Goal: Task Accomplishment & Management: Complete application form

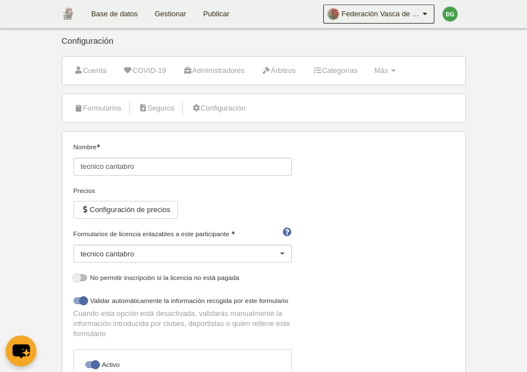
select select "selected"
click at [125, 13] on link "Base de datos" at bounding box center [114, 14] width 63 height 28
select select "selected"
click at [165, 8] on link "Gestionar" at bounding box center [171, 14] width 48 height 28
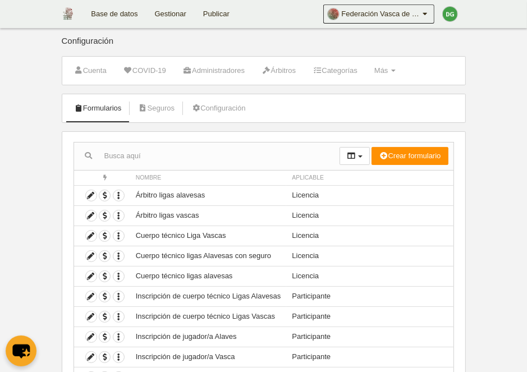
scroll to position [58, 0]
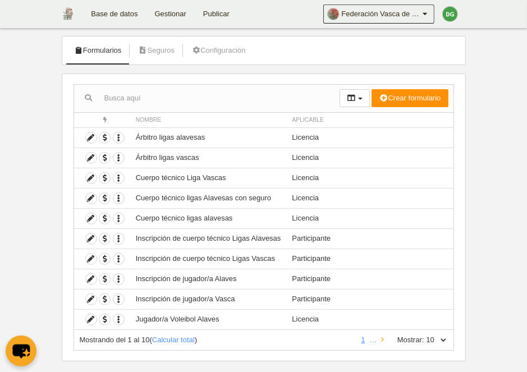
click at [381, 338] on icon at bounding box center [382, 339] width 3 height 7
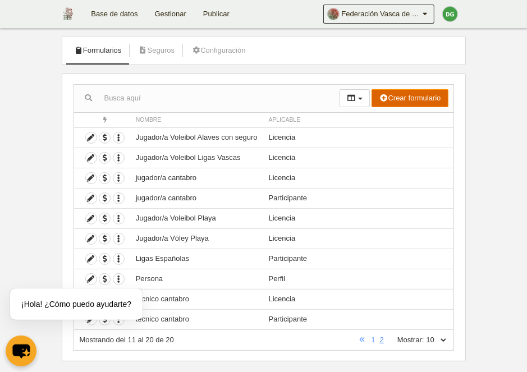
click at [415, 93] on button "Crear formulario" at bounding box center [410, 98] width 76 height 18
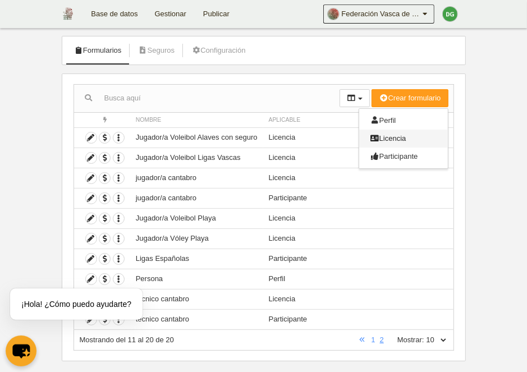
click at [401, 137] on span "Licencia" at bounding box center [389, 138] width 36 height 8
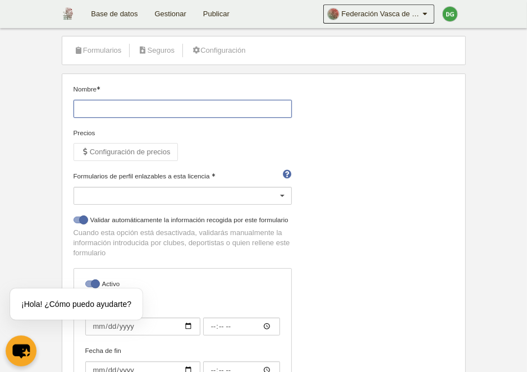
click at [113, 106] on input "Nombre" at bounding box center [183, 109] width 218 height 18
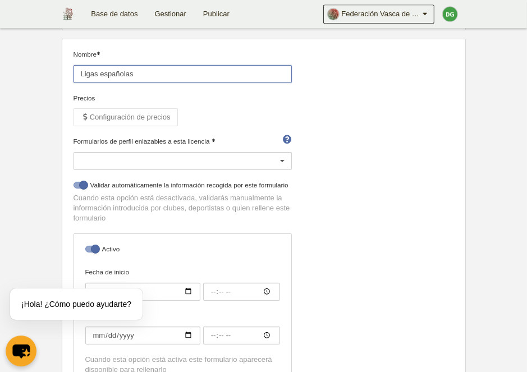
scroll to position [116, 0]
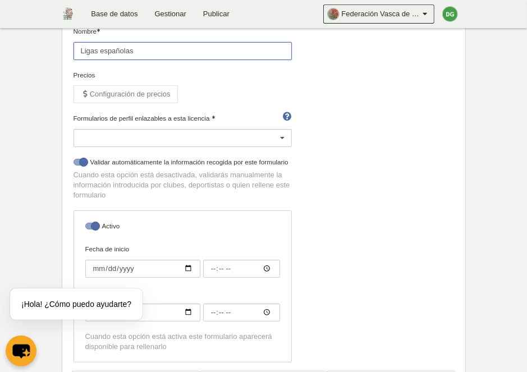
type input "Ligas españolas"
click at [208, 129] on div at bounding box center [183, 138] width 218 height 18
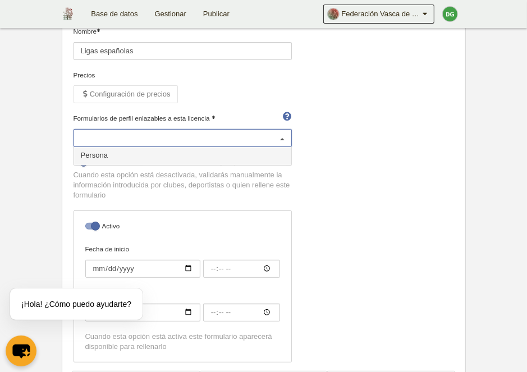
scroll to position [174, 0]
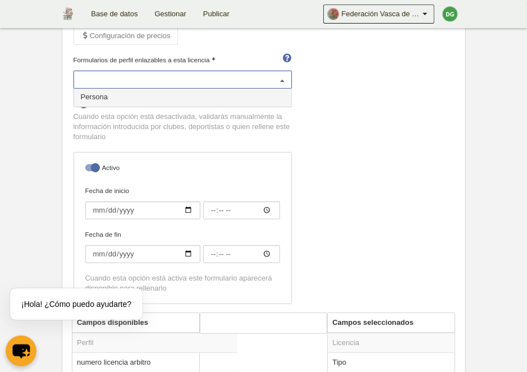
click at [94, 98] on span "Persona" at bounding box center [94, 97] width 27 height 8
select select "selected"
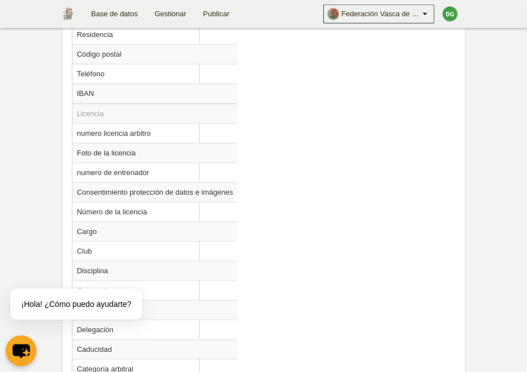
scroll to position [902, 0]
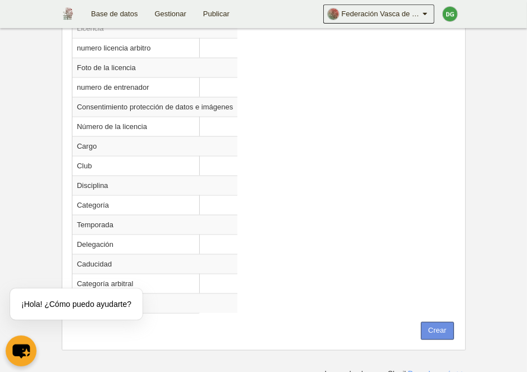
click at [436, 324] on button "Crear" at bounding box center [437, 331] width 33 height 18
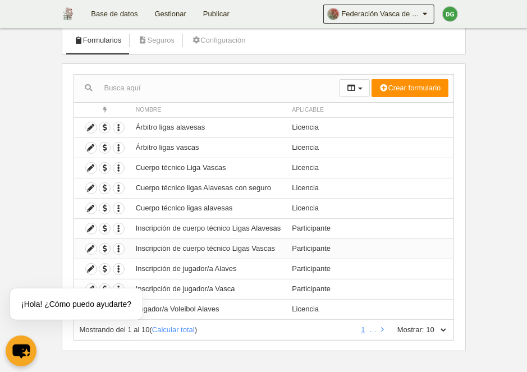
scroll to position [73, 0]
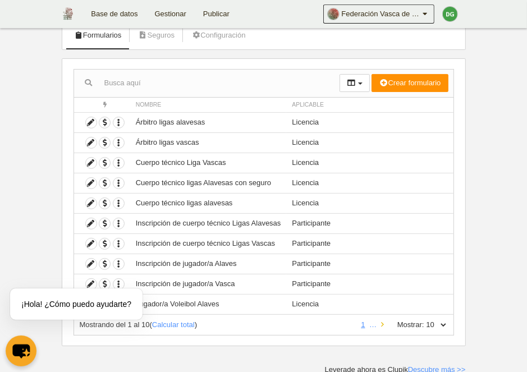
click at [381, 323] on link at bounding box center [382, 325] width 7 height 8
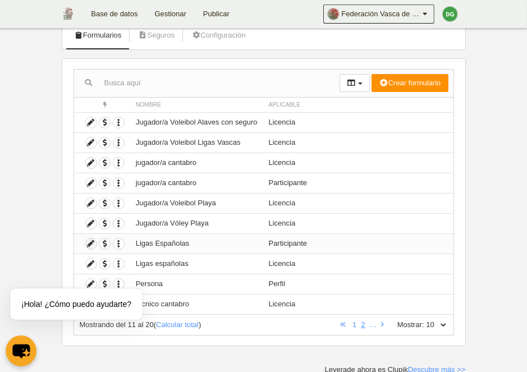
click at [94, 244] on icon at bounding box center [91, 244] width 11 height 11
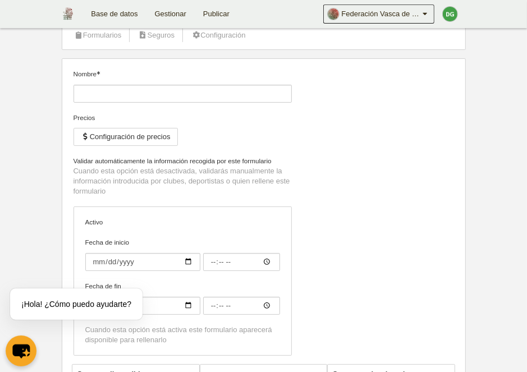
type input "Ligas Españolas"
checkbox input "true"
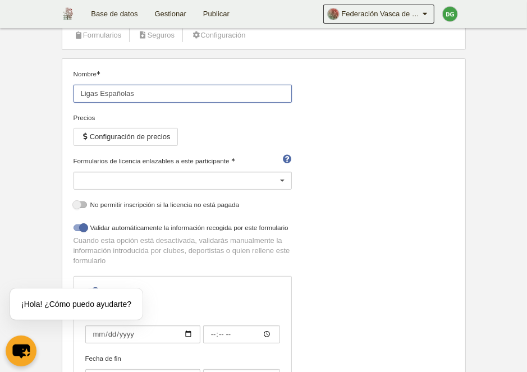
click at [157, 94] on input "Ligas Españolas" at bounding box center [183, 94] width 218 height 18
type input "Ligas Españolas participantes"
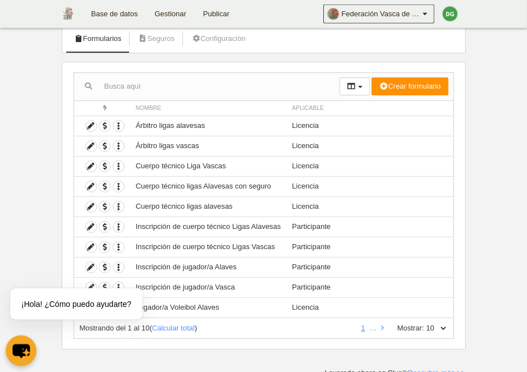
scroll to position [73, 0]
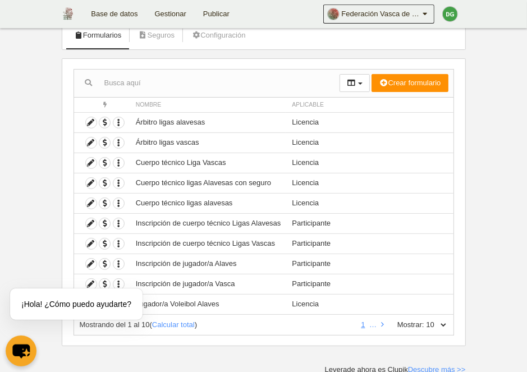
click at [37, 255] on body "Base de datos Gestionar Publicar Federación Vasca de Voleibol Ajustes generales…" at bounding box center [263, 113] width 527 height 372
click at [90, 163] on icon at bounding box center [91, 163] width 11 height 11
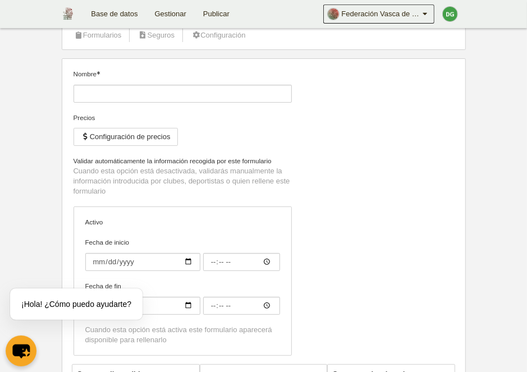
type input "Cuerpo técnico Liga Vascas"
checkbox input "true"
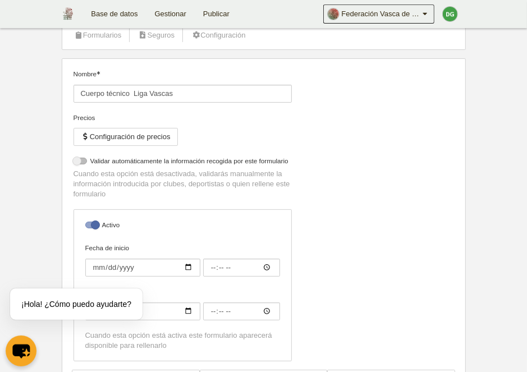
select select "selected"
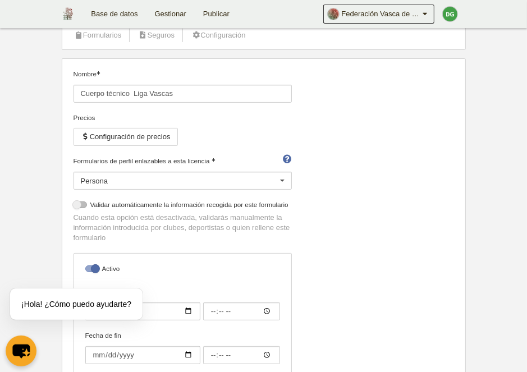
click at [234, 176] on div "Persona" at bounding box center [183, 181] width 218 height 18
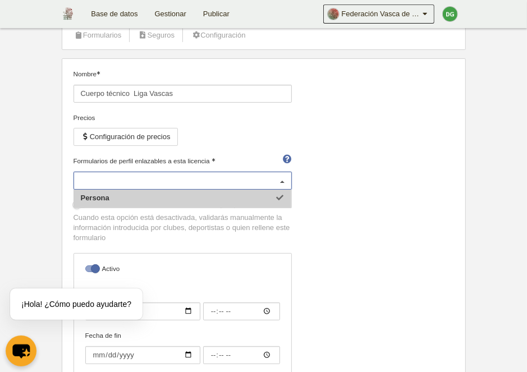
click at [277, 180] on div at bounding box center [283, 181] width 18 height 18
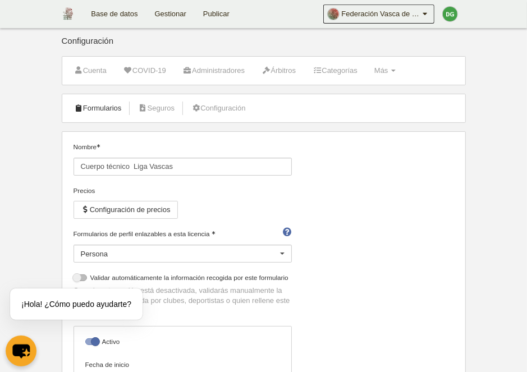
click at [90, 111] on link "Formularios" at bounding box center [98, 108] width 60 height 17
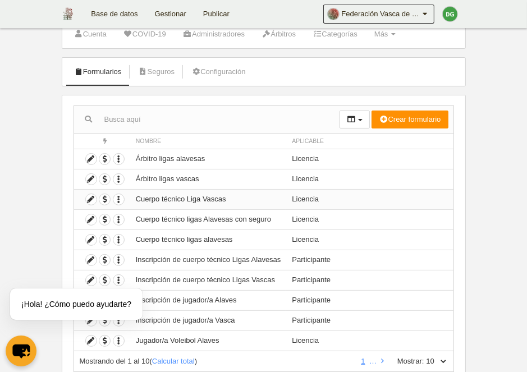
scroll to position [58, 0]
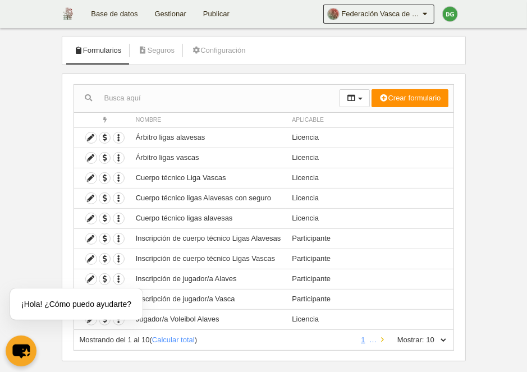
click at [381, 339] on icon at bounding box center [382, 339] width 3 height 7
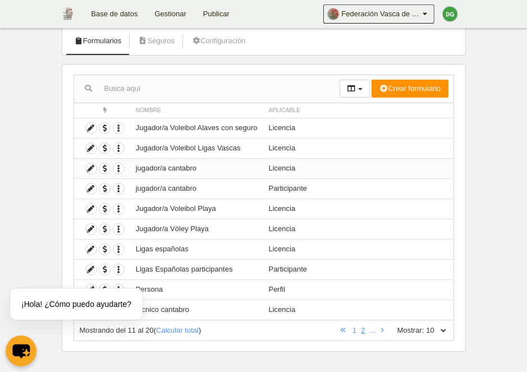
scroll to position [73, 0]
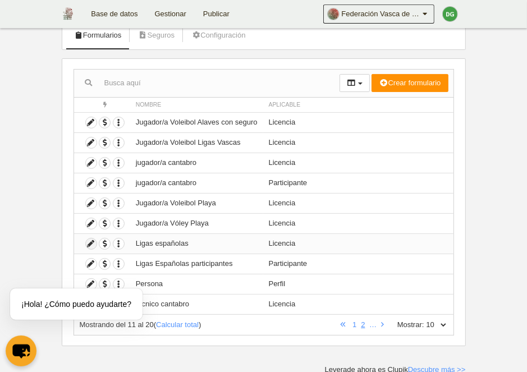
click at [88, 245] on icon at bounding box center [91, 244] width 11 height 11
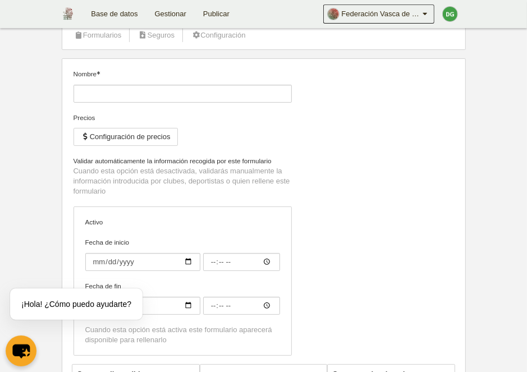
type input "Ligas españolas"
checkbox input "true"
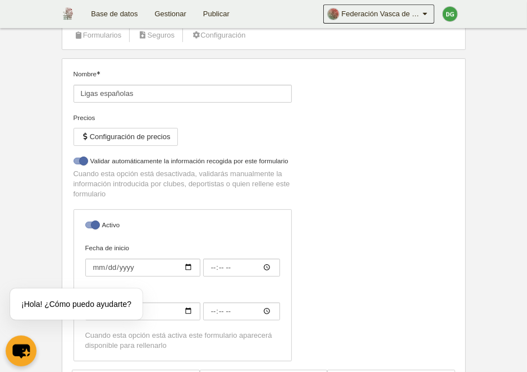
select select "selected"
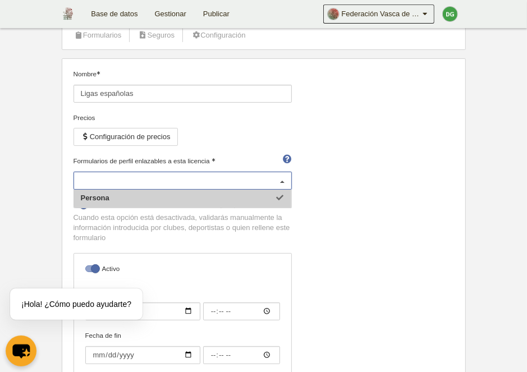
click at [193, 183] on div "Persona" at bounding box center [183, 181] width 218 height 18
click at [199, 180] on input "Formularios de perfil enlazables a esta licencia" at bounding box center [177, 181] width 193 height 10
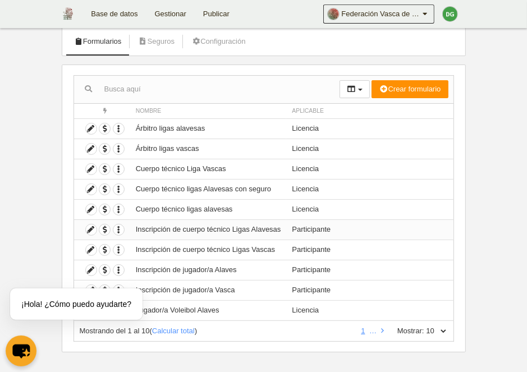
scroll to position [73, 0]
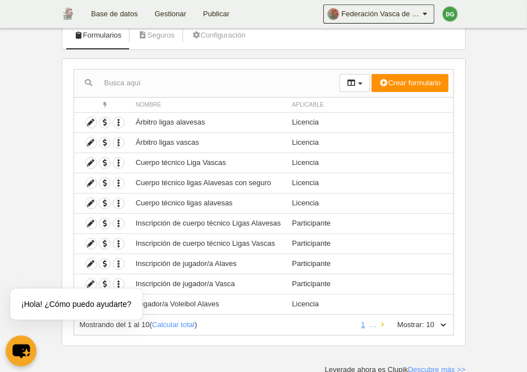
click at [382, 324] on link at bounding box center [382, 325] width 7 height 8
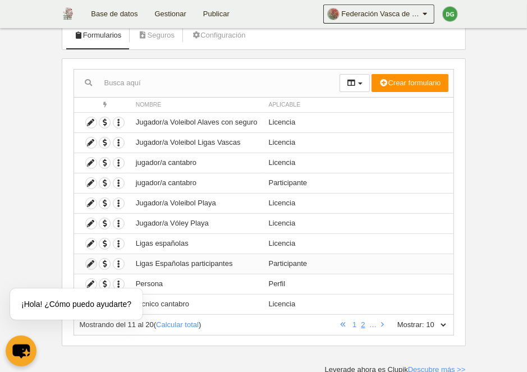
click at [92, 263] on icon at bounding box center [91, 264] width 11 height 11
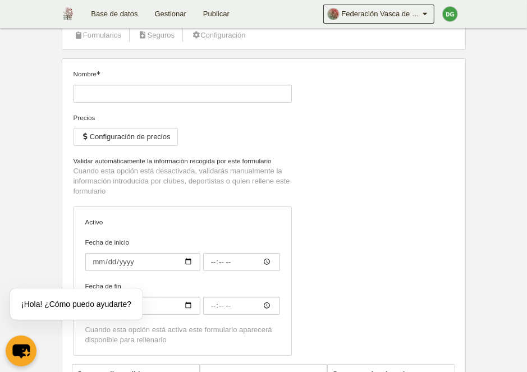
type input "Ligas Españolas participantes"
checkbox input "true"
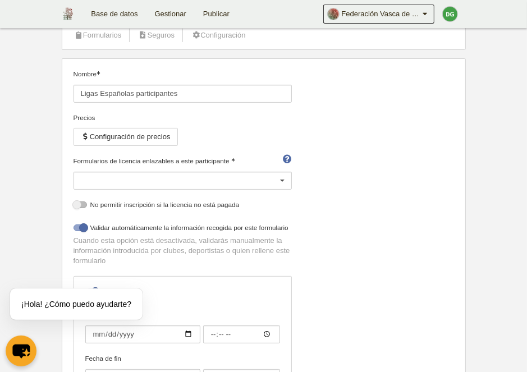
click at [184, 180] on div at bounding box center [183, 181] width 218 height 18
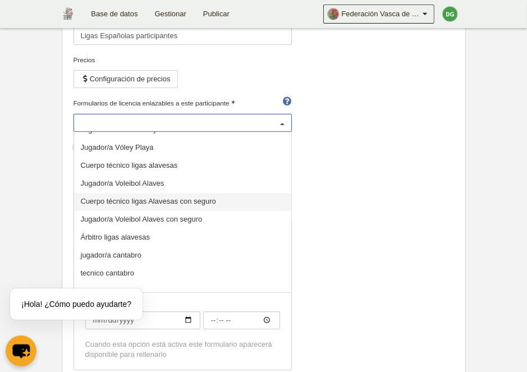
scroll to position [73, 0]
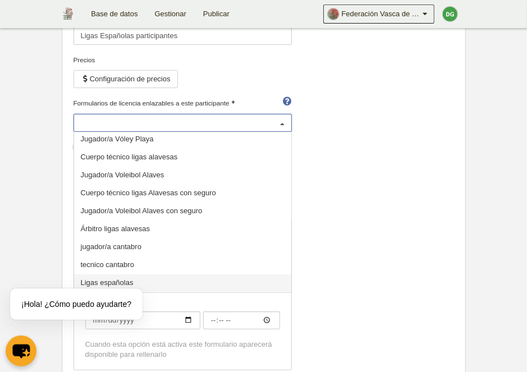
click at [150, 285] on span "Ligas españolas" at bounding box center [182, 284] width 217 height 18
select select "selected"
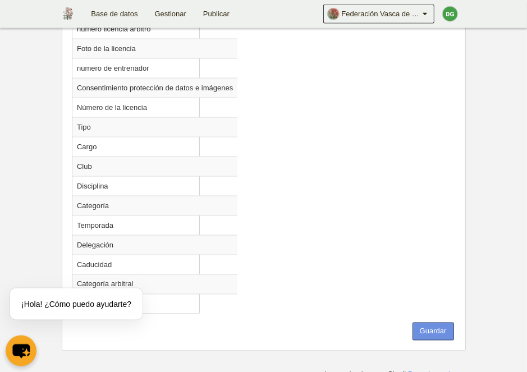
scroll to position [945, 0]
click at [430, 328] on button "Guardar" at bounding box center [434, 331] width 42 height 18
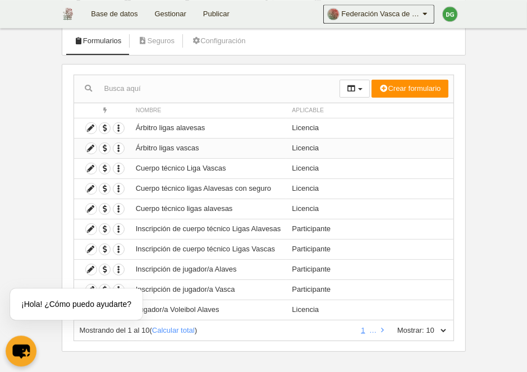
scroll to position [73, 0]
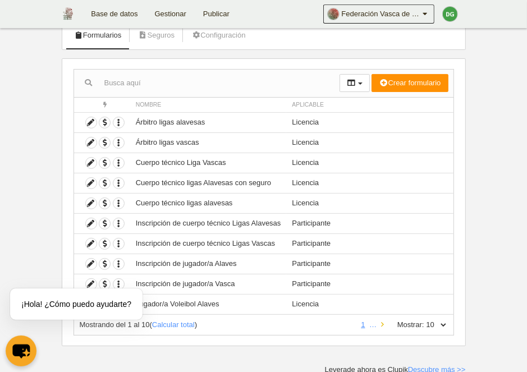
click at [381, 324] on icon at bounding box center [382, 324] width 3 height 7
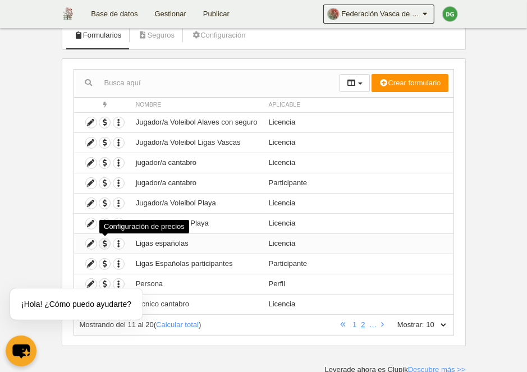
click at [105, 244] on span "button" at bounding box center [104, 244] width 11 height 11
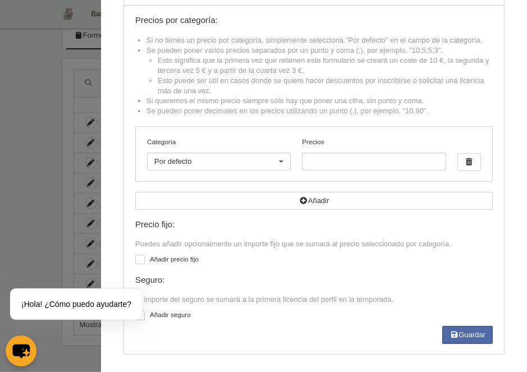
scroll to position [61, 0]
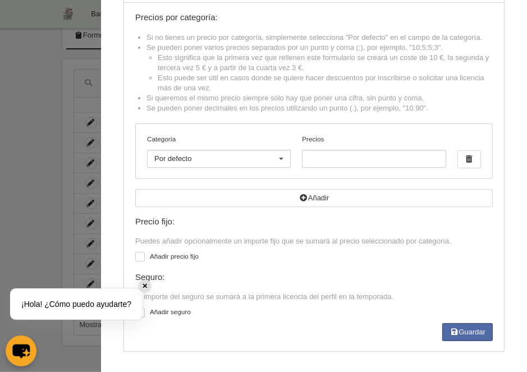
click at [147, 316] on div "¡Hola! ¿Cómo puedo ayudarte?" at bounding box center [77, 304] width 142 height 40
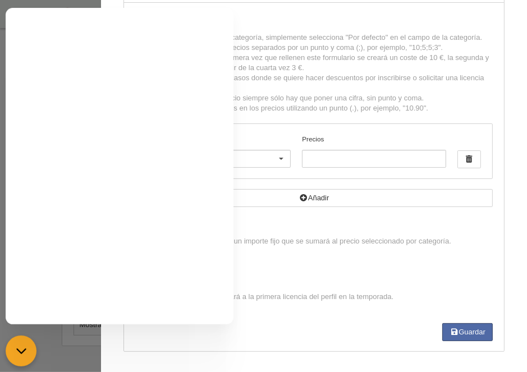
click at [266, 61] on li "Esto significa que la primera vez que rellenen este formulario se creará un cos…" at bounding box center [325, 63] width 335 height 20
drag, startPoint x: 317, startPoint y: 300, endPoint x: 148, endPoint y: 326, distance: 171.1
click at [317, 301] on div "El importe del seguro se sumará a la primera licencia del perfil en la temporad…" at bounding box center [314, 297] width 358 height 10
click at [24, 358] on icon "chat-button" at bounding box center [21, 351] width 15 height 15
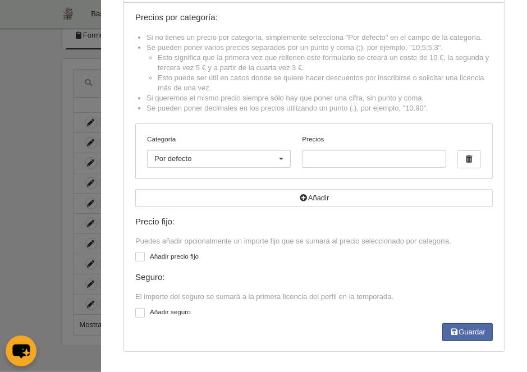
click at [144, 314] on div at bounding box center [140, 313] width 10 height 10
click at [143, 314] on input "checkbox" at bounding box center [139, 314] width 7 height 7
checkbox input "true"
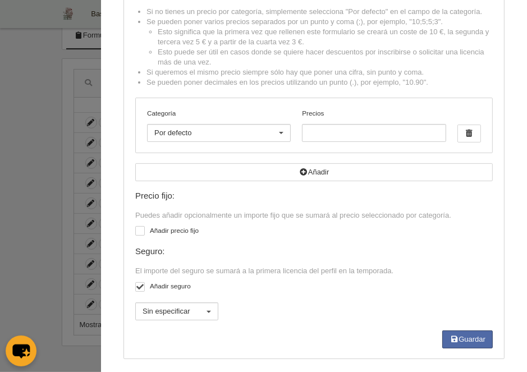
scroll to position [95, 0]
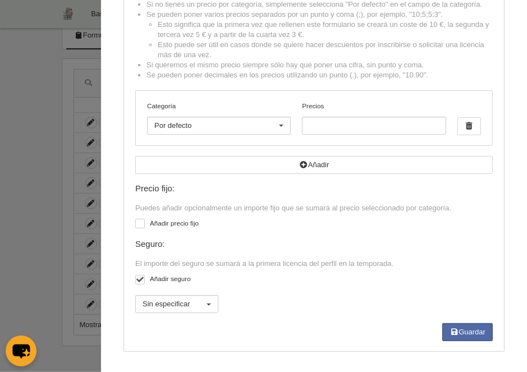
click at [205, 312] on div at bounding box center [209, 305] width 18 height 18
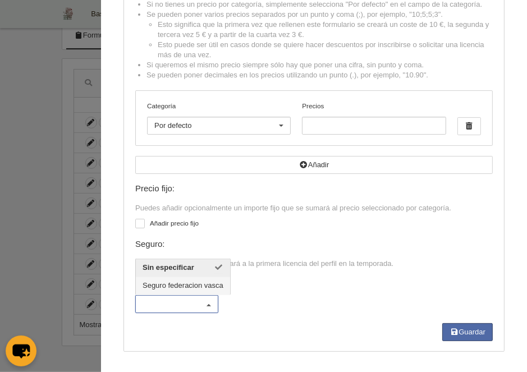
click at [184, 289] on span "Seguro federacion vasca" at bounding box center [183, 285] width 81 height 8
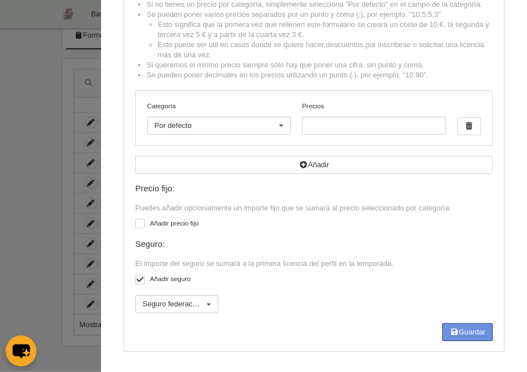
click at [447, 332] on button "Guardar" at bounding box center [468, 333] width 51 height 18
click at [440, 335] on div "Guardar" at bounding box center [314, 333] width 358 height 18
click at [452, 335] on icon "button" at bounding box center [454, 332] width 9 height 7
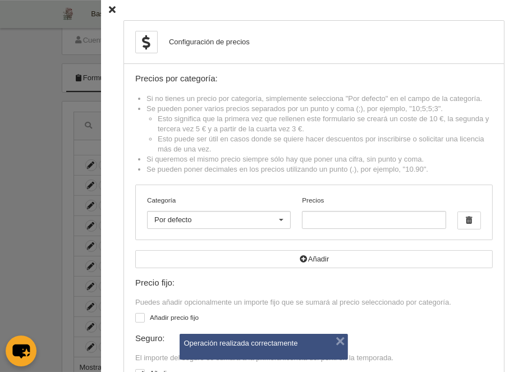
scroll to position [0, 0]
click at [113, 13] on icon at bounding box center [112, 10] width 7 height 7
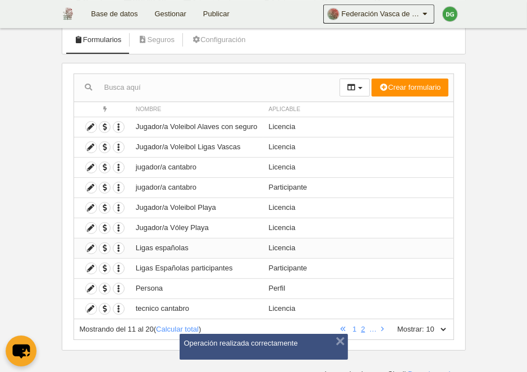
scroll to position [73, 0]
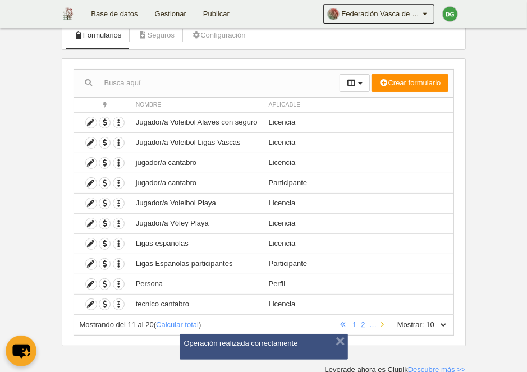
click at [381, 322] on icon at bounding box center [382, 324] width 3 height 7
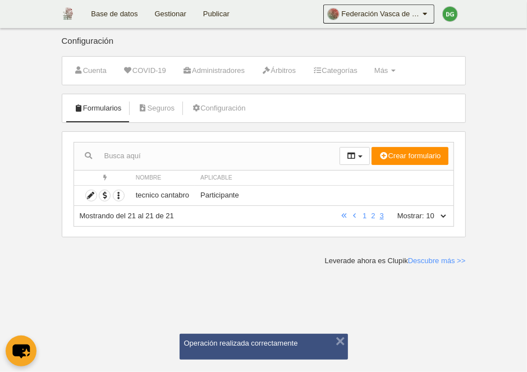
scroll to position [0, 0]
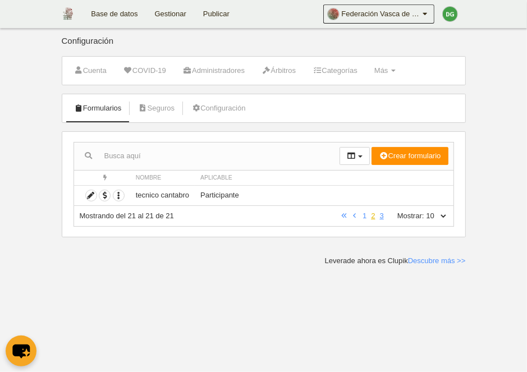
click at [372, 216] on link "2" at bounding box center [373, 216] width 8 height 8
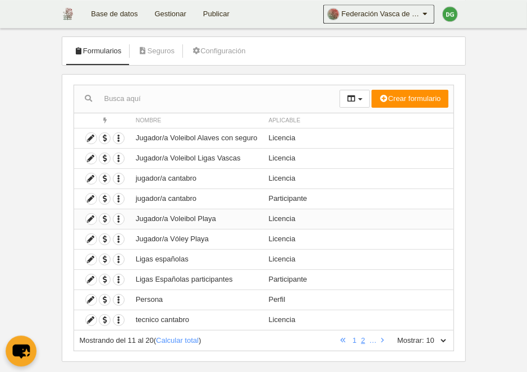
scroll to position [58, 0]
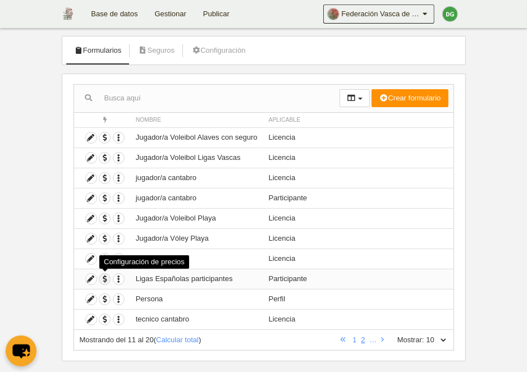
click at [107, 277] on span "button" at bounding box center [104, 279] width 11 height 11
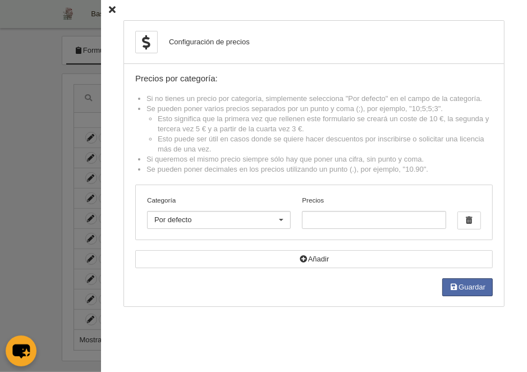
click at [114, 9] on icon at bounding box center [112, 10] width 7 height 7
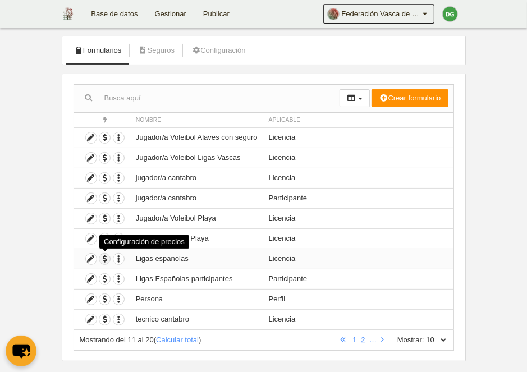
click at [106, 256] on span "button" at bounding box center [104, 259] width 11 height 11
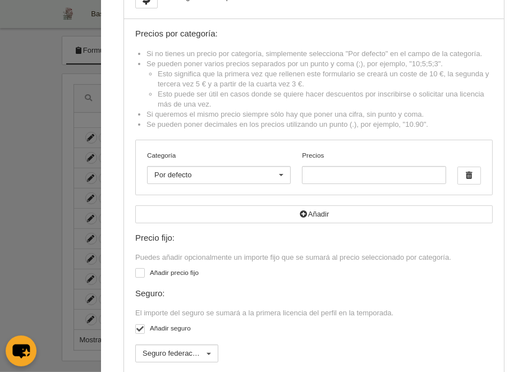
scroll to position [95, 0]
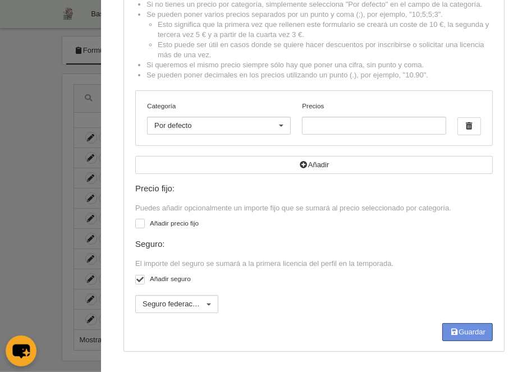
click at [462, 340] on button "Guardar" at bounding box center [468, 333] width 51 height 18
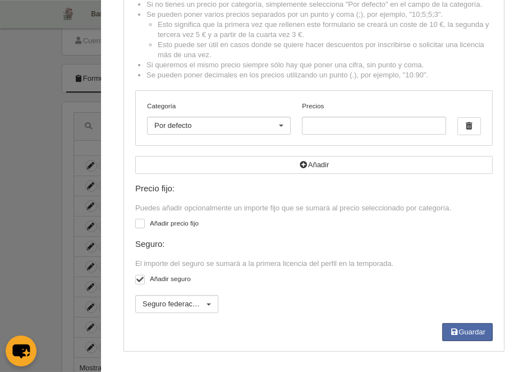
scroll to position [58, 0]
click at [74, 40] on div at bounding box center [263, 186] width 527 height 372
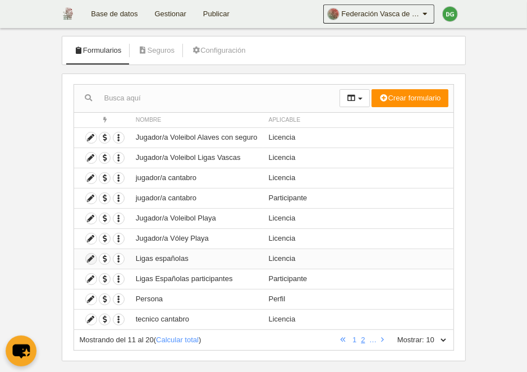
click at [96, 259] on icon at bounding box center [91, 259] width 11 height 11
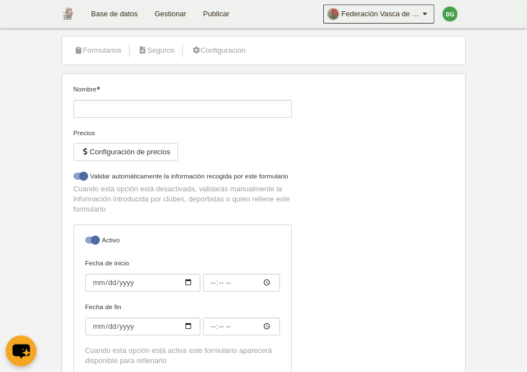
type input "Ligas españolas"
checkbox input "true"
select select "selected"
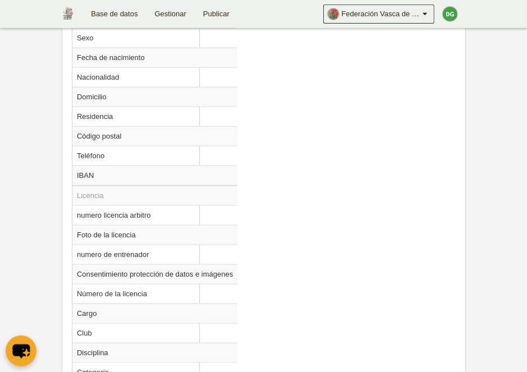
scroll to position [755, 0]
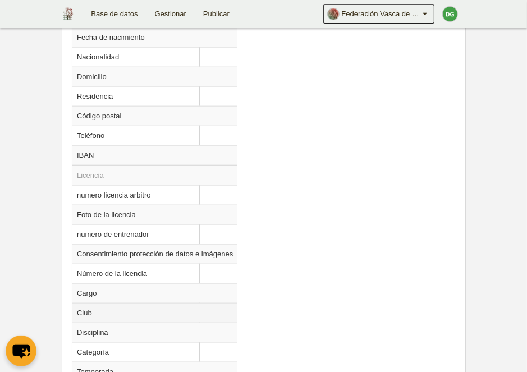
click at [97, 306] on td "Club" at bounding box center [154, 313] width 165 height 20
radio input "true"
select select
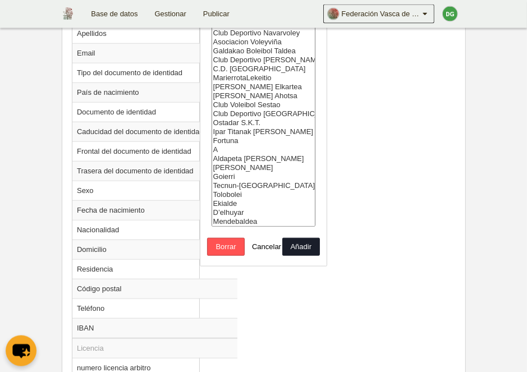
scroll to position [581, 0]
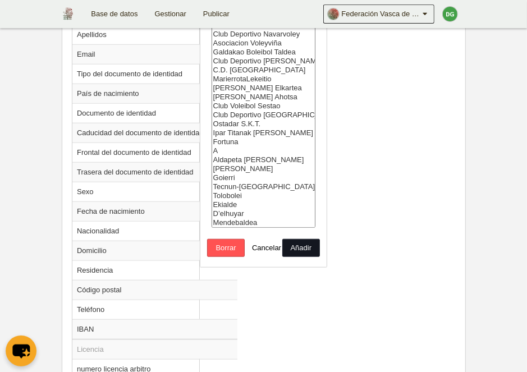
click at [300, 257] on button "Añadir" at bounding box center [302, 248] width 38 height 18
radio input "false"
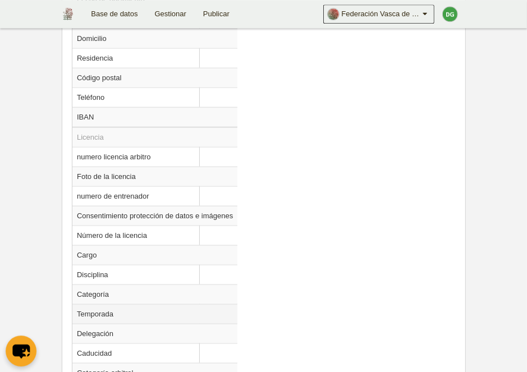
scroll to position [813, 0]
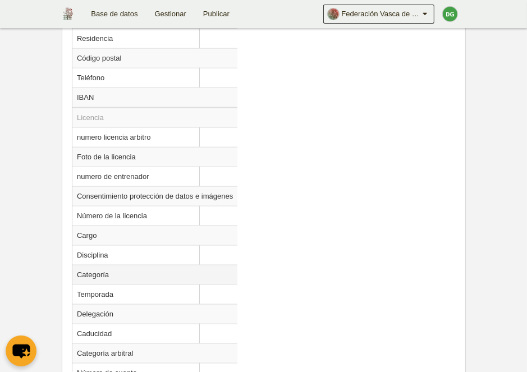
click at [107, 273] on td "Categoría" at bounding box center [154, 275] width 165 height 20
radio input "true"
select select
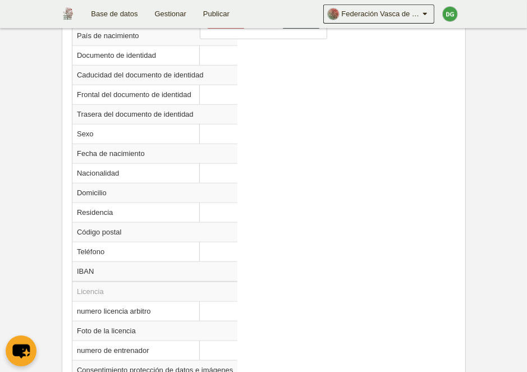
scroll to position [522, 0]
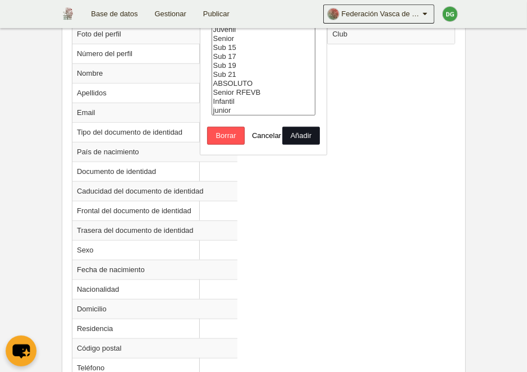
click at [309, 145] on button "Añadir" at bounding box center [302, 136] width 38 height 18
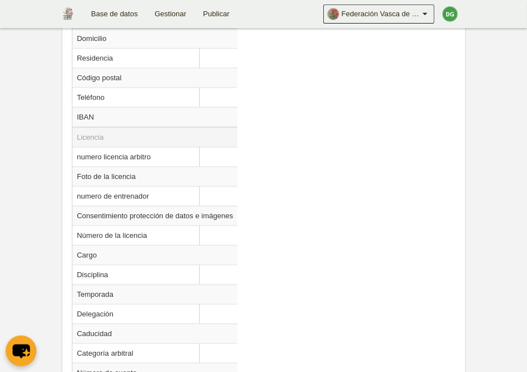
scroll to position [813, 0]
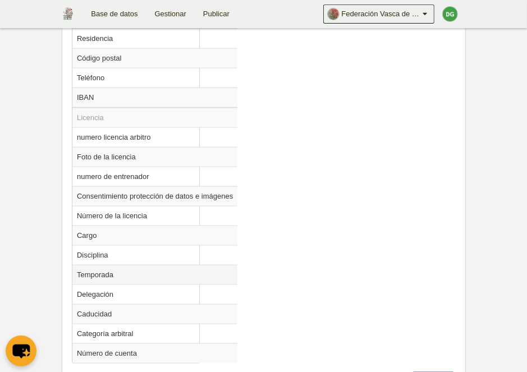
click at [95, 271] on td "Temporada" at bounding box center [154, 275] width 165 height 20
radio input "true"
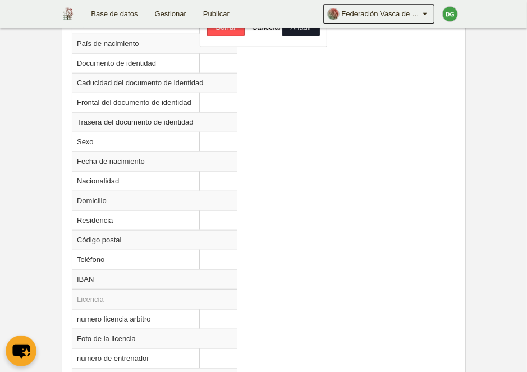
scroll to position [398, 0]
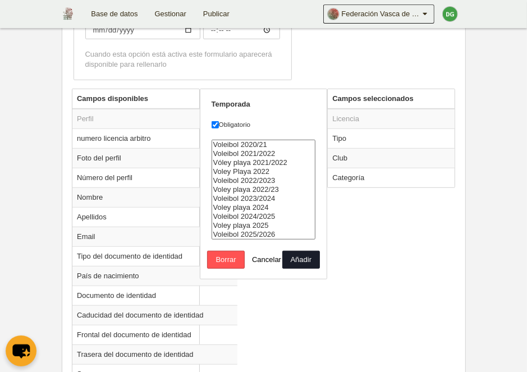
select select "8404"
click at [271, 239] on option "Voleibol 2025/2026" at bounding box center [263, 234] width 103 height 9
click at [303, 269] on button "Añadir" at bounding box center [302, 260] width 38 height 18
radio input "false"
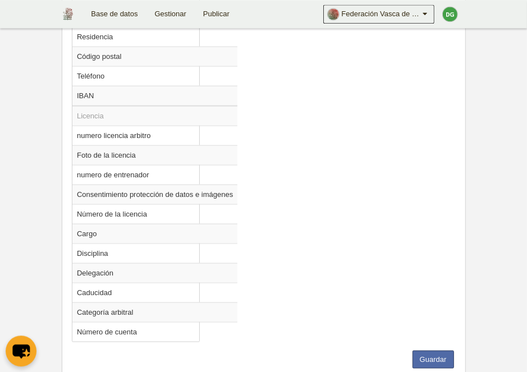
scroll to position [844, 0]
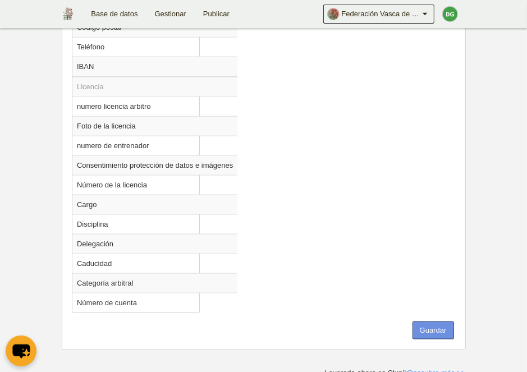
click at [422, 324] on button "Guardar" at bounding box center [434, 331] width 42 height 18
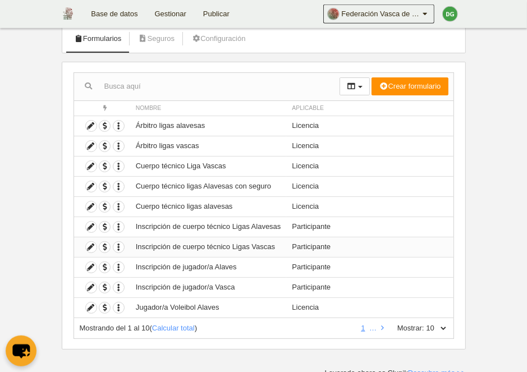
scroll to position [73, 0]
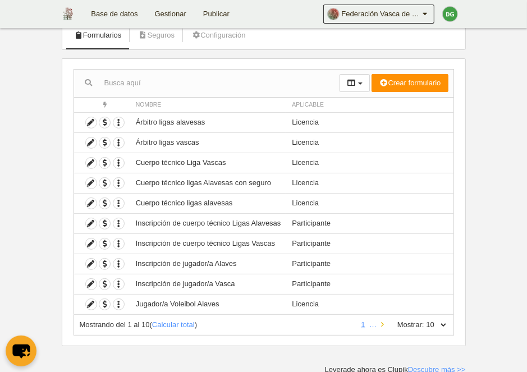
click at [382, 321] on link at bounding box center [382, 325] width 7 height 8
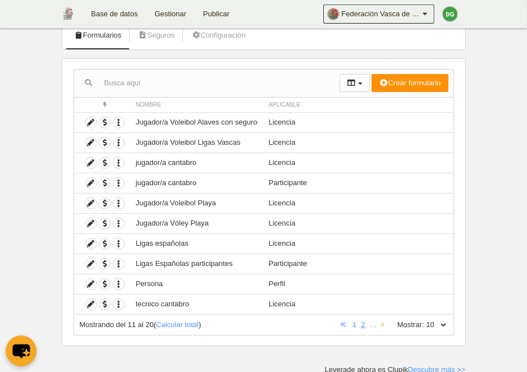
click at [381, 321] on icon at bounding box center [382, 324] width 3 height 7
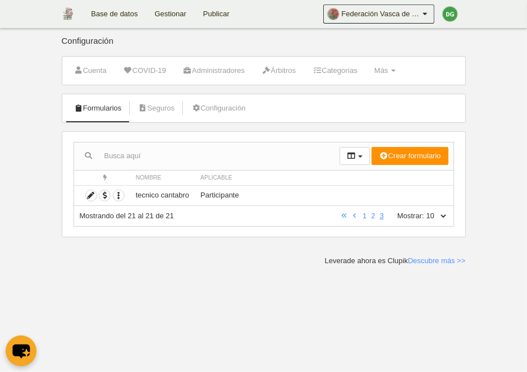
scroll to position [0, 0]
click at [371, 218] on link "2" at bounding box center [373, 216] width 8 height 8
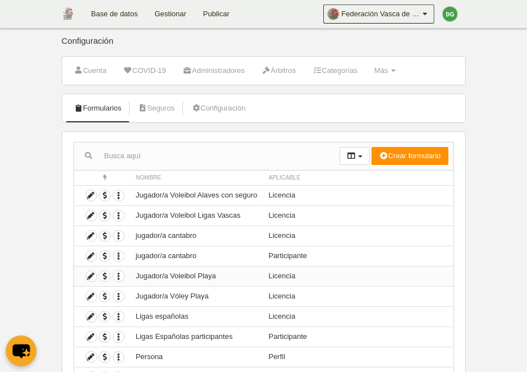
scroll to position [58, 0]
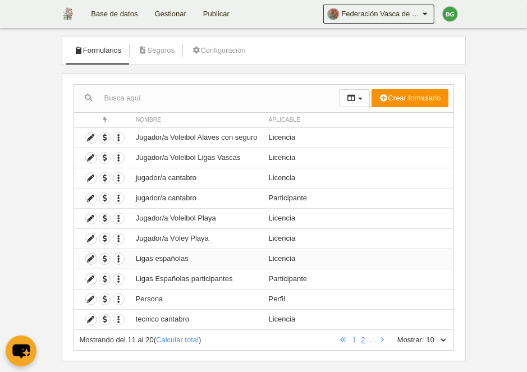
click at [93, 259] on icon at bounding box center [91, 259] width 11 height 11
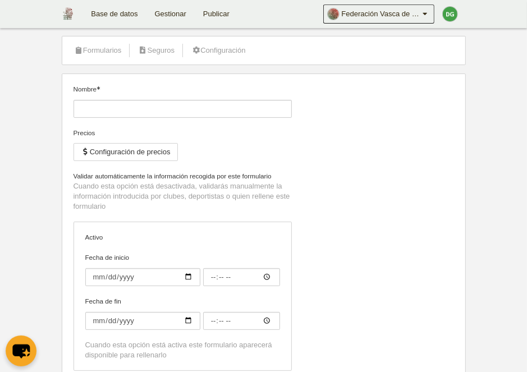
type input "Ligas españolas"
checkbox input "true"
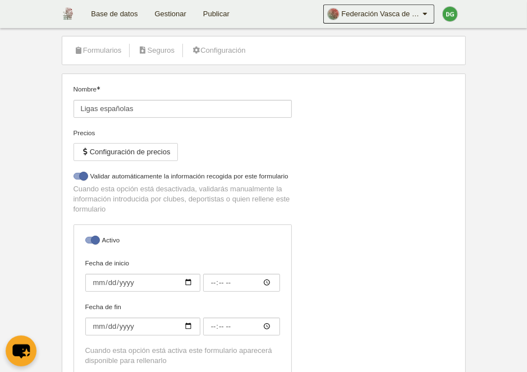
select select "selected"
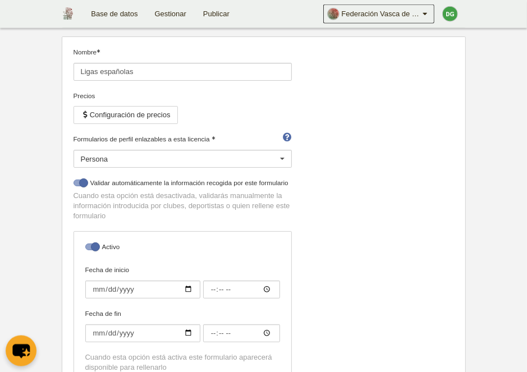
scroll to position [116, 0]
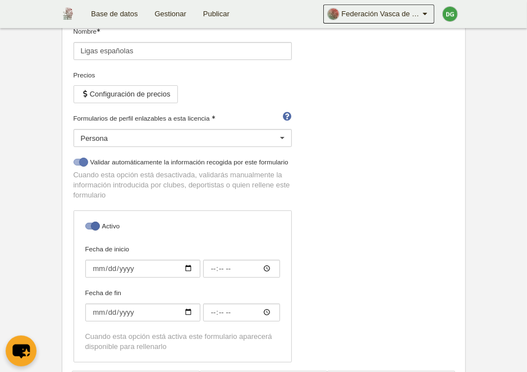
click at [76, 160] on div at bounding box center [80, 162] width 13 height 7
click at [76, 162] on input "checkbox" at bounding box center [77, 165] width 7 height 7
checkbox input "false"
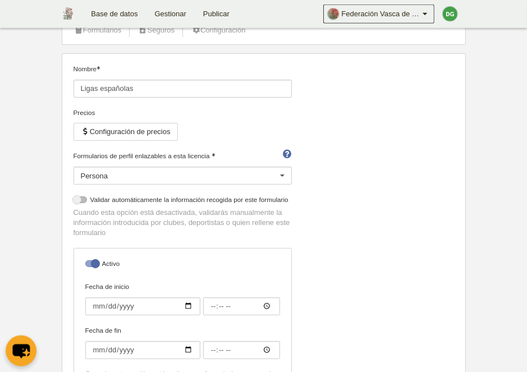
scroll to position [58, 0]
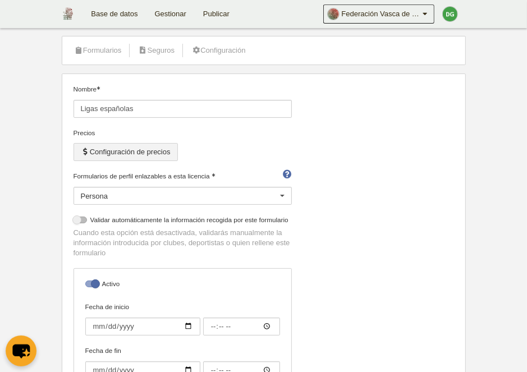
click at [90, 151] on button "Configuración de precios" at bounding box center [126, 152] width 104 height 18
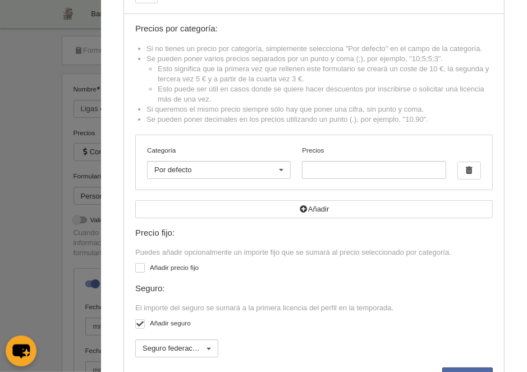
scroll to position [95, 0]
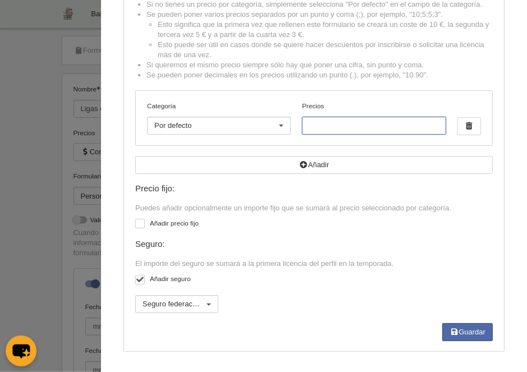
click at [334, 126] on input "Precios" at bounding box center [374, 126] width 144 height 18
type input "0"
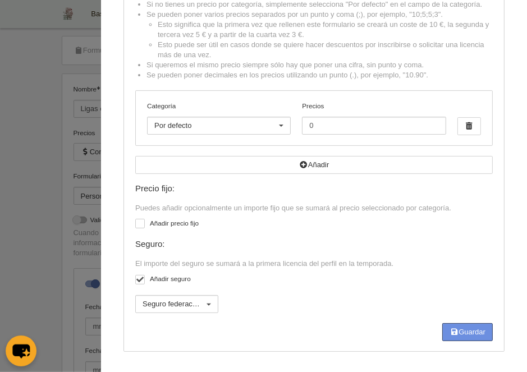
click at [464, 338] on button "Guardar" at bounding box center [468, 333] width 51 height 18
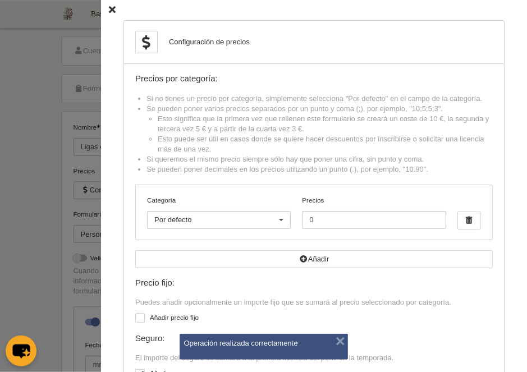
scroll to position [0, 0]
click at [112, 13] on icon at bounding box center [112, 10] width 7 height 7
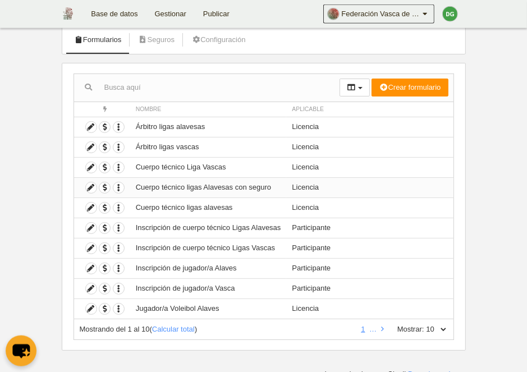
scroll to position [73, 0]
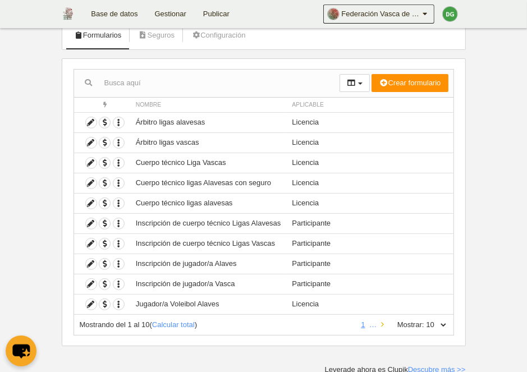
click at [381, 325] on icon at bounding box center [382, 324] width 3 height 7
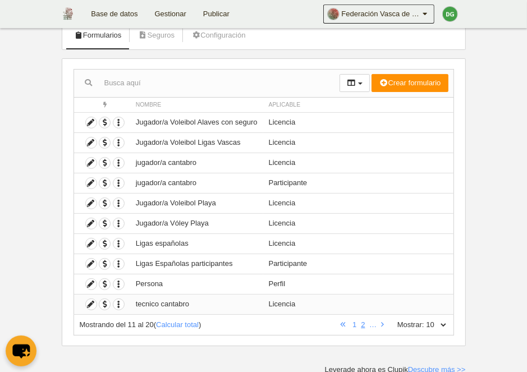
click at [210, 303] on td "tecnico cantabro" at bounding box center [196, 304] width 133 height 20
click at [208, 303] on td "tecnico cantabro" at bounding box center [196, 304] width 133 height 20
click at [90, 306] on icon at bounding box center [91, 304] width 11 height 11
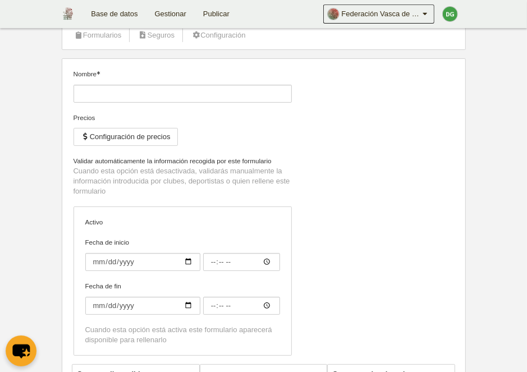
type input "tecnico cantabro"
checkbox input "true"
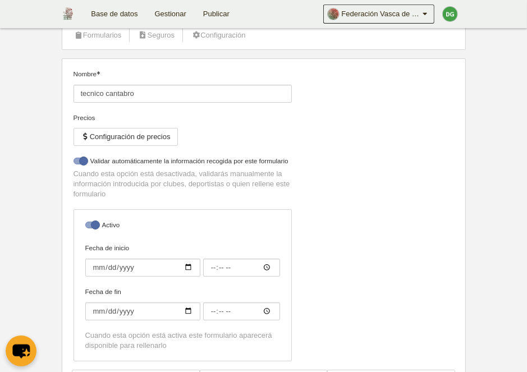
select select "selected"
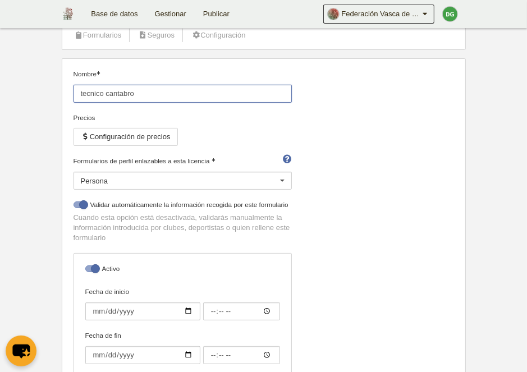
click at [82, 92] on input "tecnico cantabro" at bounding box center [183, 94] width 218 height 18
click at [145, 92] on input "Tecnico cantabro" at bounding box center [183, 94] width 218 height 18
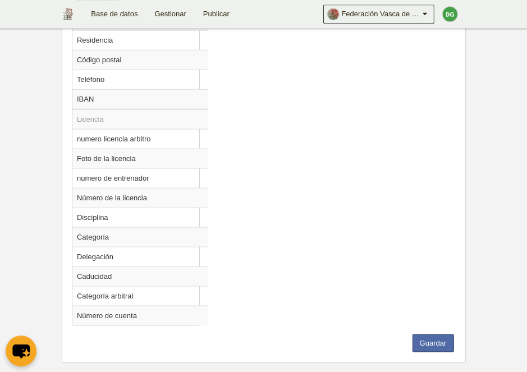
scroll to position [824, 0]
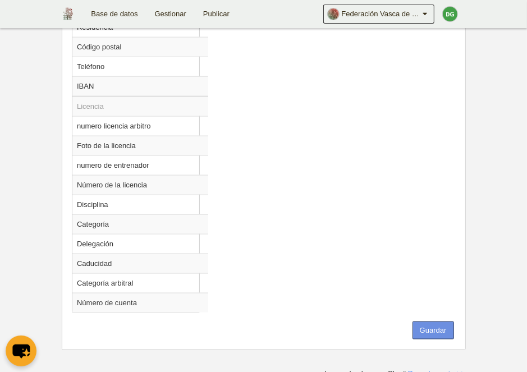
type input "Tecnico cantabro, navarro y riojano"
click at [432, 328] on button "Guardar" at bounding box center [434, 331] width 42 height 18
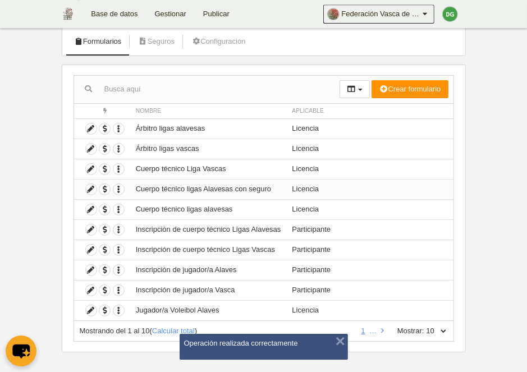
scroll to position [73, 0]
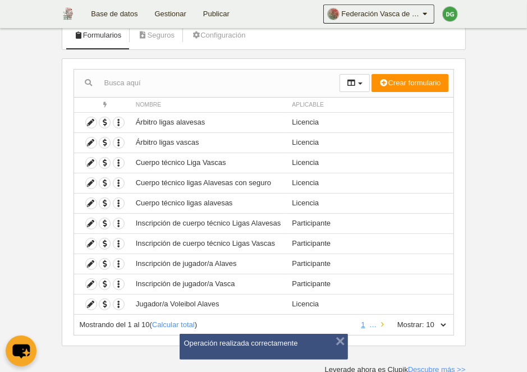
click at [381, 324] on icon at bounding box center [382, 324] width 3 height 7
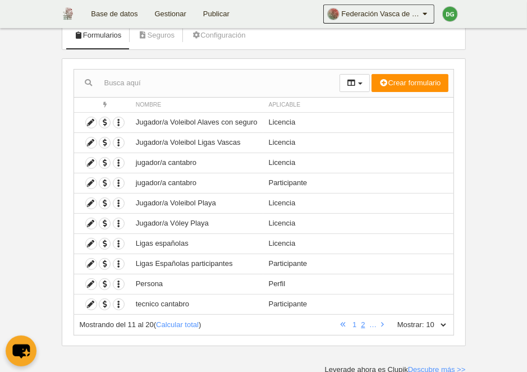
click at [425, 320] on select "10 25 50 100 500" at bounding box center [437, 325] width 24 height 10
select select "25"
click option "25" at bounding box center [0, 0] width 0 height 0
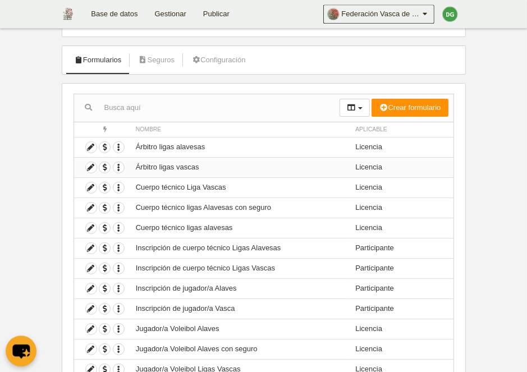
scroll to position [3, 0]
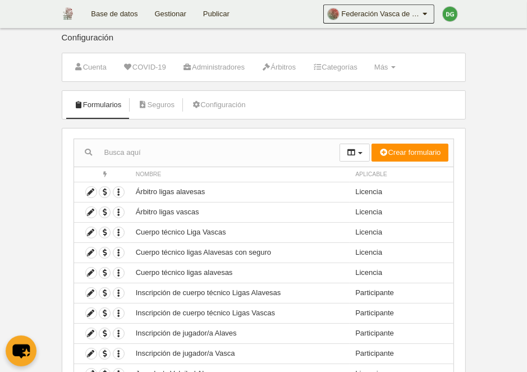
click at [143, 175] on span "Nombre" at bounding box center [149, 174] width 26 height 6
click at [356, 174] on span "Aplicable" at bounding box center [372, 174] width 32 height 6
click at [157, 174] on span "Nombre" at bounding box center [149, 174] width 26 height 6
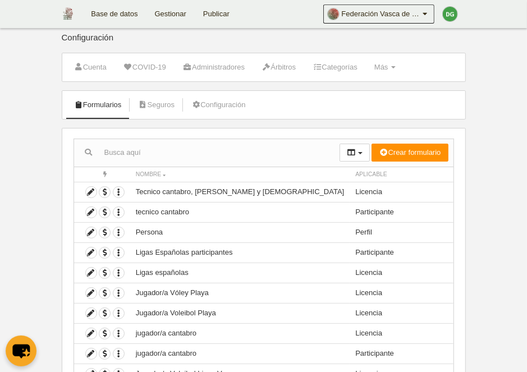
click at [157, 174] on span "Nombre" at bounding box center [149, 174] width 26 height 6
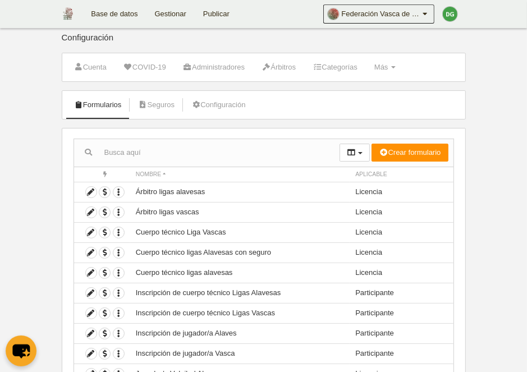
click at [157, 174] on span "Nombre" at bounding box center [149, 174] width 26 height 6
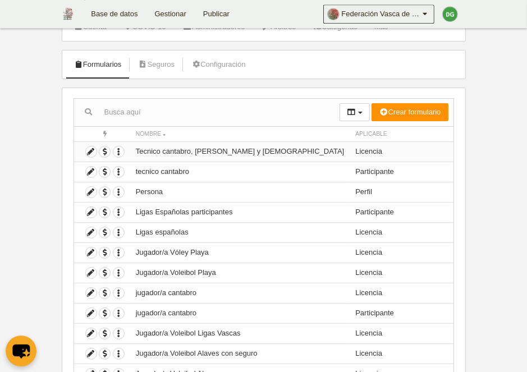
scroll to position [61, 0]
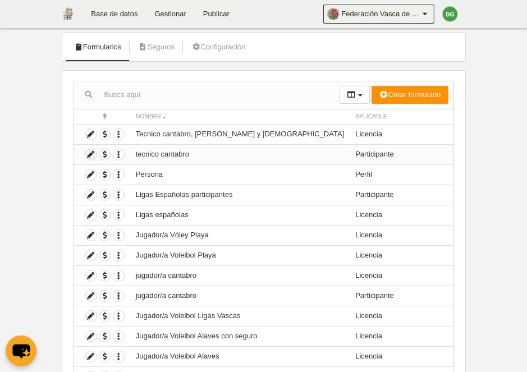
click at [93, 154] on icon at bounding box center [91, 154] width 11 height 11
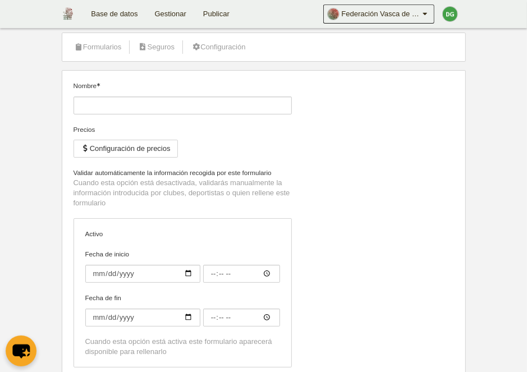
type input "tecnico cantabro"
checkbox input "true"
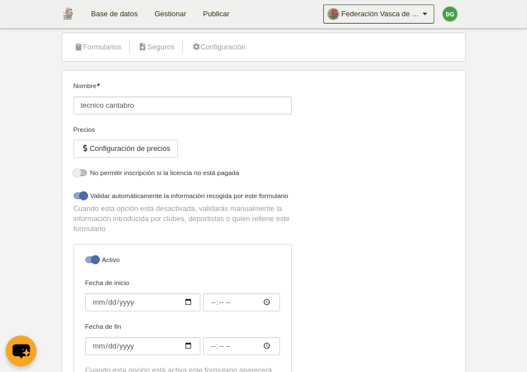
select select "selected"
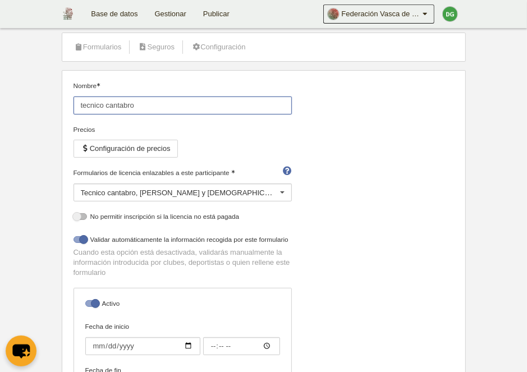
click at [82, 102] on input "tecnico cantabro" at bounding box center [183, 106] width 218 height 18
click at [139, 101] on input "Tecnico cantabro" at bounding box center [183, 106] width 218 height 18
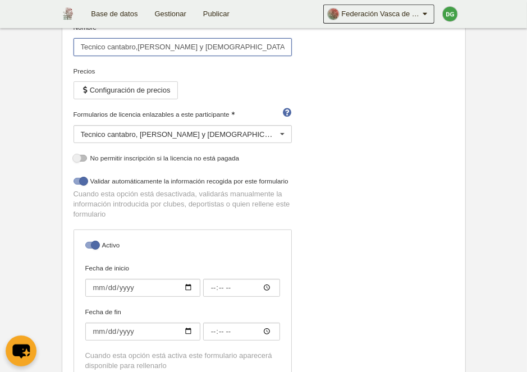
scroll to position [61, 0]
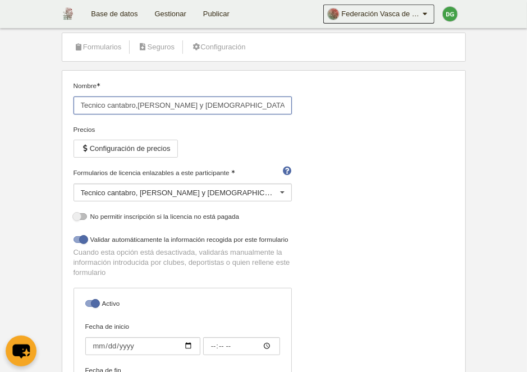
type input "Tecnico cantabro,navarro y riojano"
click at [80, 243] on label at bounding box center [82, 240] width 17 height 10
click at [80, 243] on input "checkbox" at bounding box center [77, 242] width 7 height 7
checkbox input "false"
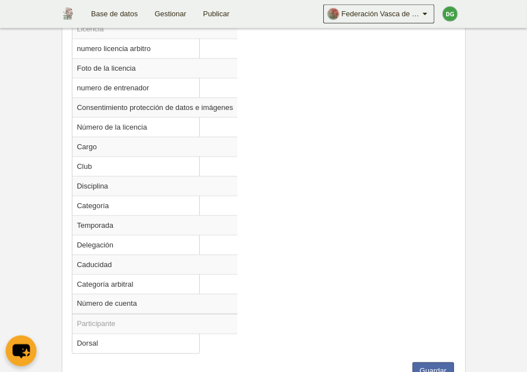
scroll to position [964, 0]
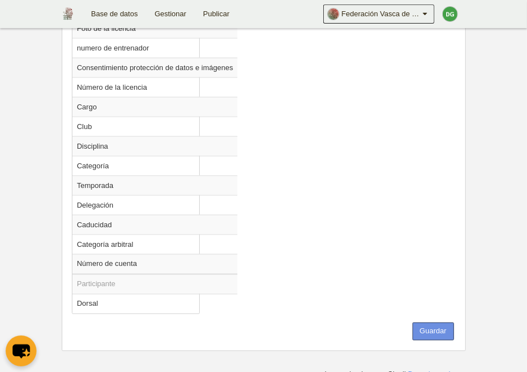
drag, startPoint x: 424, startPoint y: 325, endPoint x: 383, endPoint y: 324, distance: 40.5
click at [423, 325] on button "Guardar" at bounding box center [434, 332] width 42 height 18
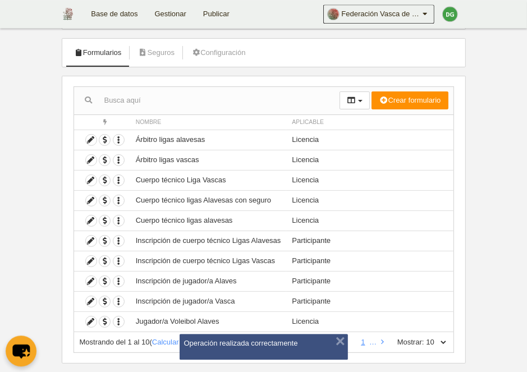
scroll to position [73, 0]
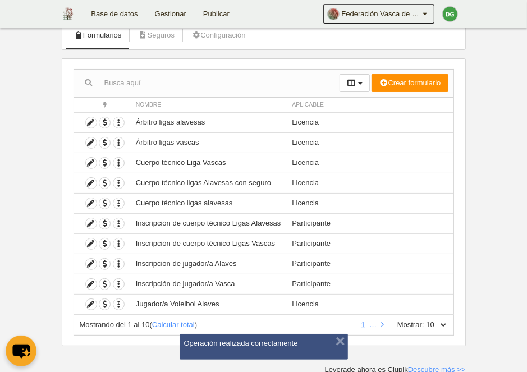
click at [425, 320] on select "10 25 50 100 500" at bounding box center [437, 325] width 24 height 10
select select "25"
click option "25" at bounding box center [0, 0] width 0 height 0
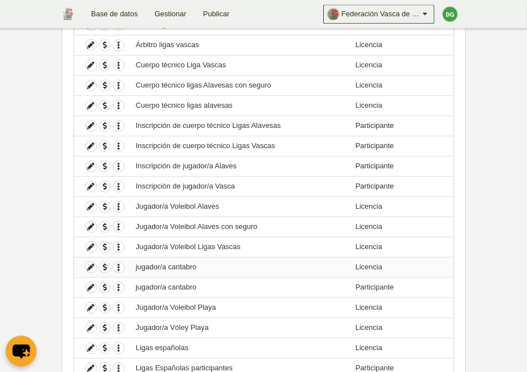
scroll to position [189, 0]
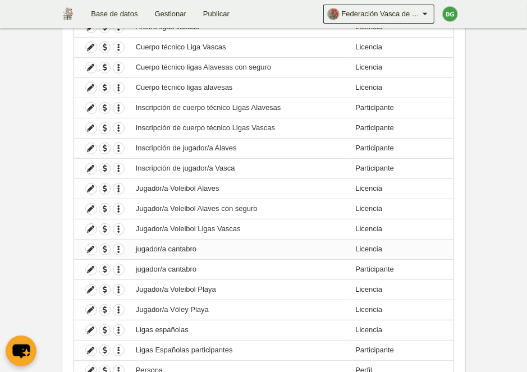
click at [139, 250] on td "jugador/a cantabro" at bounding box center [240, 249] width 220 height 20
click at [88, 246] on icon at bounding box center [91, 249] width 11 height 11
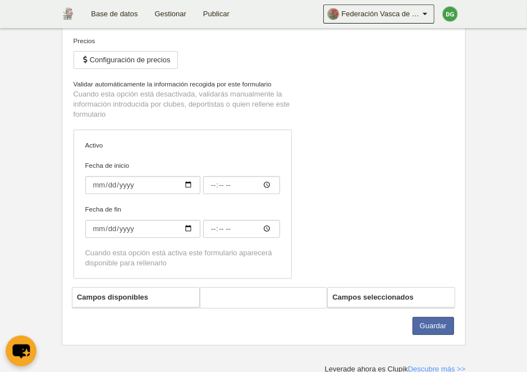
type input "jugador/a cantabro"
checkbox input "true"
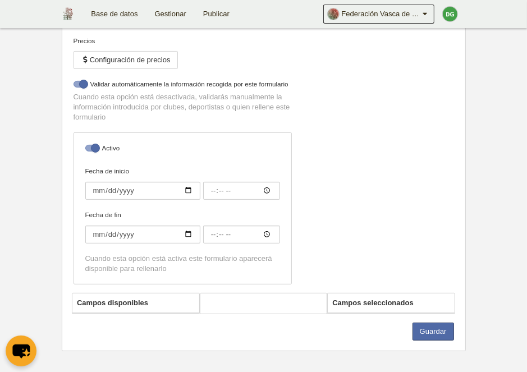
select select "selected"
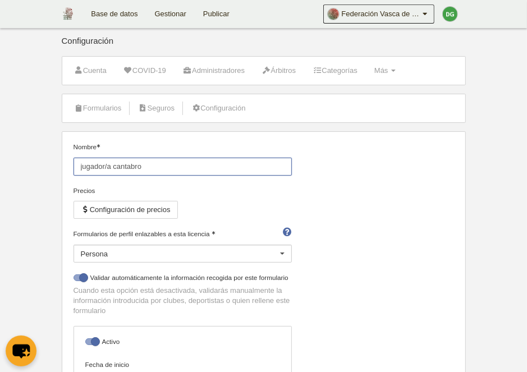
click at [81, 166] on input "jugador/a cantabro" at bounding box center [183, 167] width 218 height 18
click at [166, 167] on input "Jugador/a cantabro" at bounding box center [183, 167] width 218 height 18
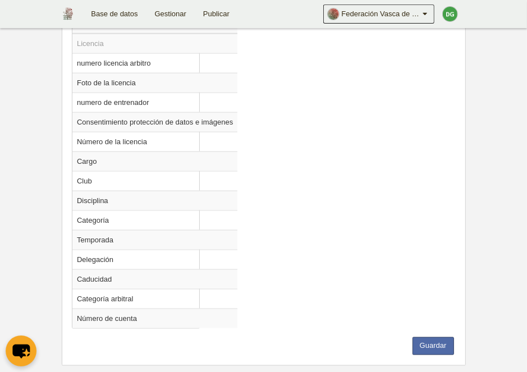
scroll to position [902, 0]
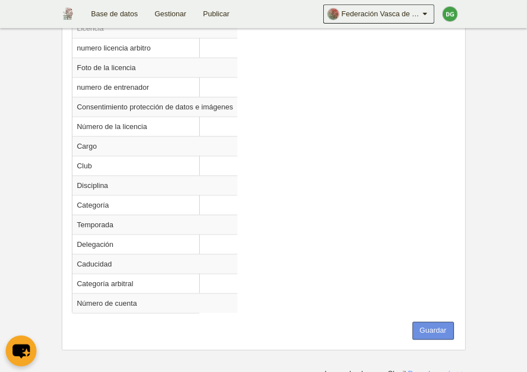
type input "Jugador/a cantabro,navarro y riojano"
drag, startPoint x: 429, startPoint y: 327, endPoint x: 389, endPoint y: 328, distance: 39.3
click at [426, 328] on button "Guardar" at bounding box center [434, 331] width 42 height 18
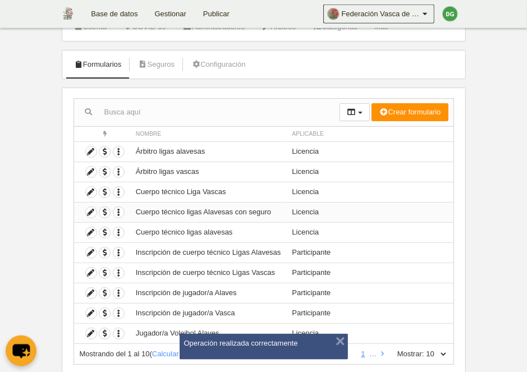
scroll to position [73, 0]
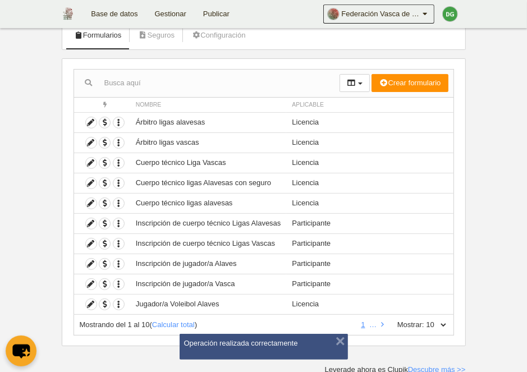
click at [425, 320] on select "10 25 50 100 500" at bounding box center [437, 325] width 24 height 10
select select "25"
click option "25" at bounding box center [0, 0] width 0 height 0
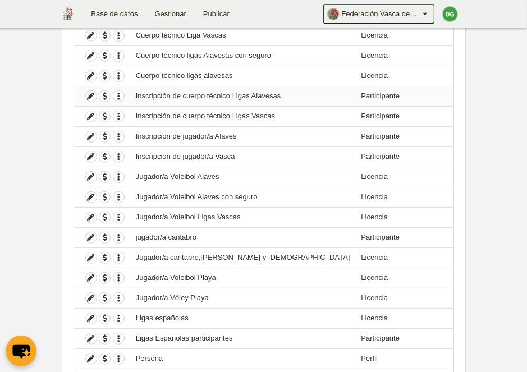
scroll to position [232, 0]
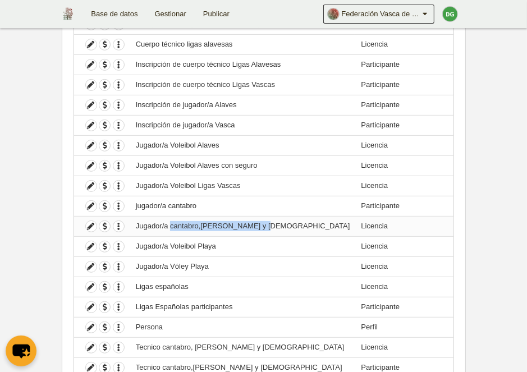
drag, startPoint x: 170, startPoint y: 223, endPoint x: 240, endPoint y: 225, distance: 70.8
click at [261, 227] on td "Jugador/a cantabro,navarro y riojano" at bounding box center [243, 226] width 226 height 20
copy td "cantabro,navarro y riojano"
click at [145, 224] on td "Jugador/a cantabro,navarro y riojano" at bounding box center [243, 226] width 226 height 20
click at [139, 222] on td "Jugador/a cantabro,navarro y riojano" at bounding box center [243, 226] width 226 height 20
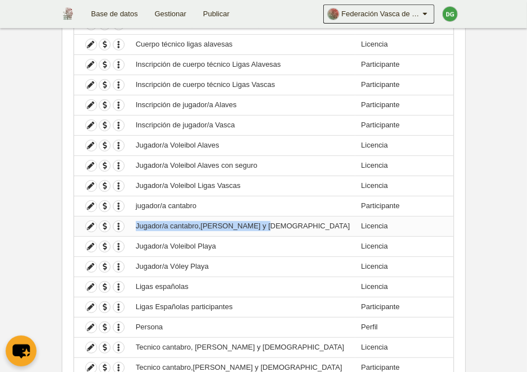
drag, startPoint x: 137, startPoint y: 224, endPoint x: 262, endPoint y: 230, distance: 125.4
click at [262, 230] on td "Jugador/a cantabro,navarro y riojano" at bounding box center [243, 226] width 226 height 20
copy td "Jugador/a cantabro,navarro y riojano"
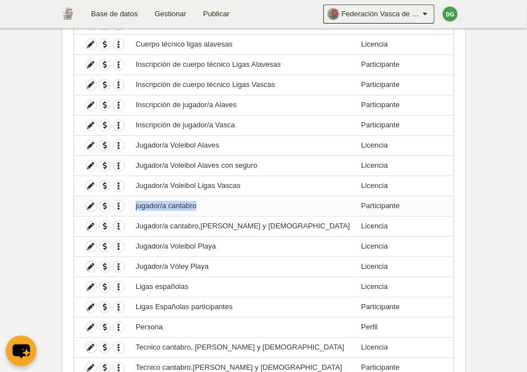
drag, startPoint x: 136, startPoint y: 203, endPoint x: 209, endPoint y: 203, distance: 73.0
click at [209, 203] on td "jugador/a cantabro" at bounding box center [243, 206] width 226 height 20
click at [94, 207] on icon at bounding box center [91, 206] width 11 height 11
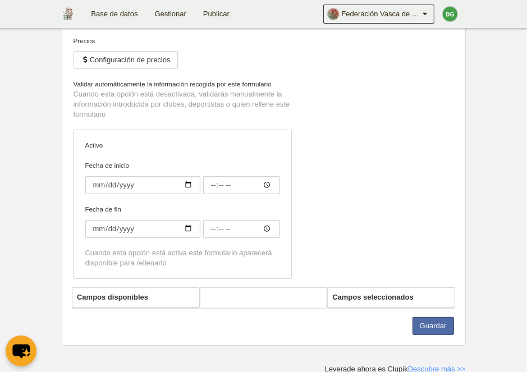
type input "jugador/a cantabro"
checkbox input "true"
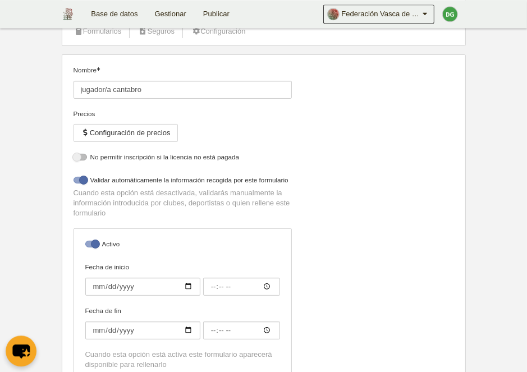
select select "selected"
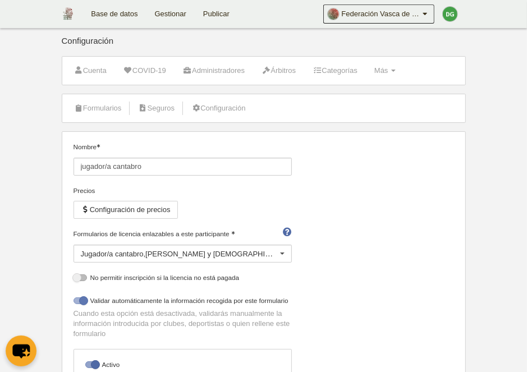
click at [81, 302] on div at bounding box center [80, 301] width 13 height 7
click at [81, 302] on input "checkbox" at bounding box center [77, 303] width 7 height 7
checkbox input "false"
drag, startPoint x: 81, startPoint y: 166, endPoint x: 188, endPoint y: 171, distance: 106.9
click at [188, 171] on input "jugador/a cantabro" at bounding box center [183, 167] width 218 height 18
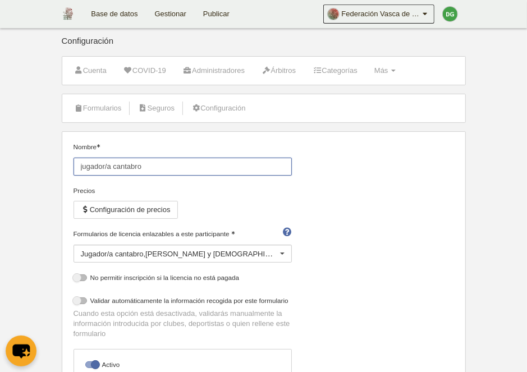
paste input "Jugador/a cantabro,navarro y riojan"
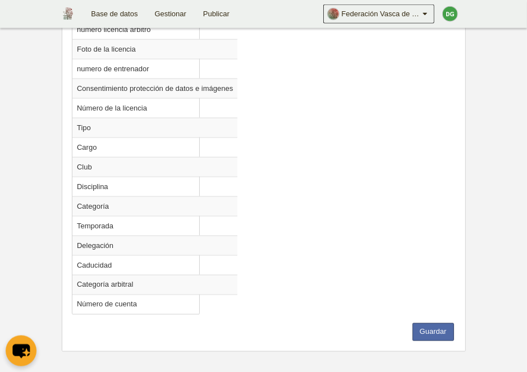
scroll to position [945, 0]
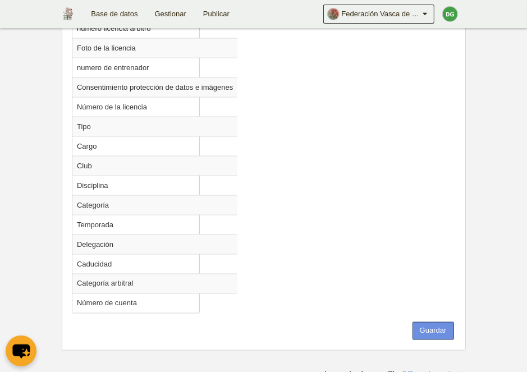
type input "Jugador/a cantabro,navarro y riojano"
click at [421, 324] on button "Guardar" at bounding box center [434, 331] width 42 height 18
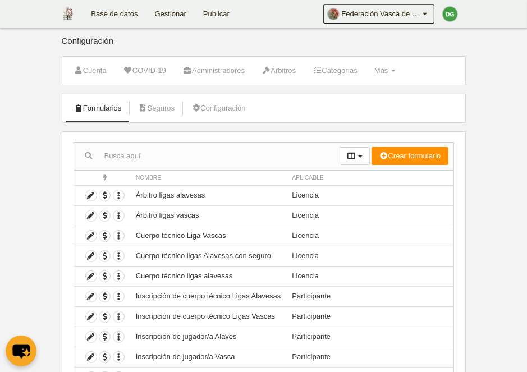
click at [385, 104] on ul "Formularios Seguros Configuración" at bounding box center [263, 108] width 403 height 28
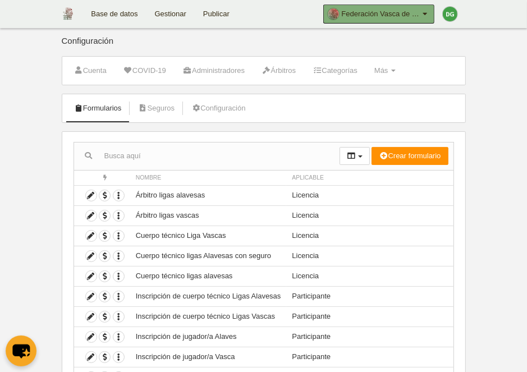
click at [427, 15] on icon at bounding box center [426, 13] width 10 height 11
click at [424, 11] on icon at bounding box center [426, 13] width 10 height 11
click at [426, 13] on icon at bounding box center [426, 13] width 10 height 11
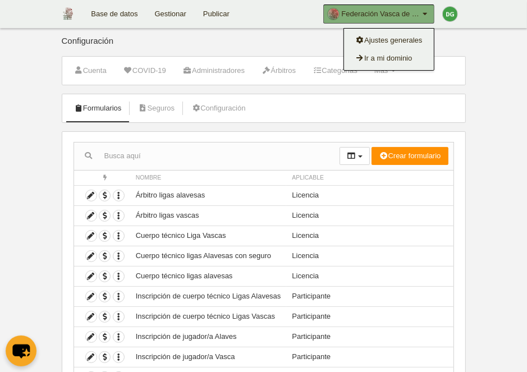
click at [425, 14] on icon at bounding box center [426, 13] width 10 height 11
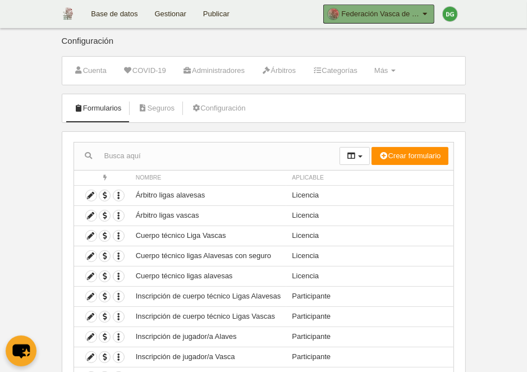
click at [426, 12] on icon at bounding box center [426, 13] width 10 height 11
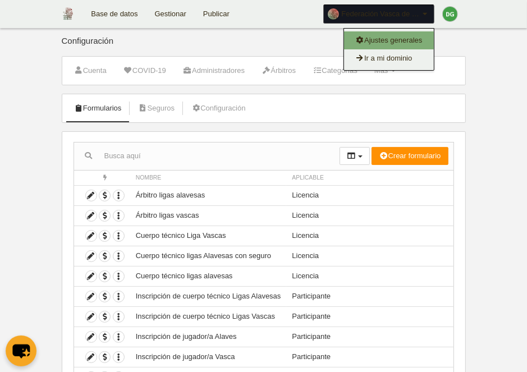
click at [407, 44] on link "Ajustes generales" at bounding box center [389, 40] width 90 height 18
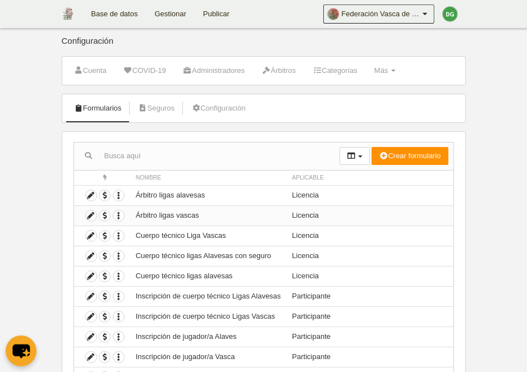
scroll to position [58, 0]
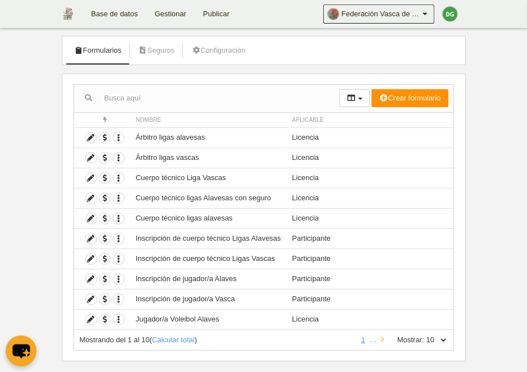
click at [381, 338] on icon at bounding box center [382, 339] width 3 height 7
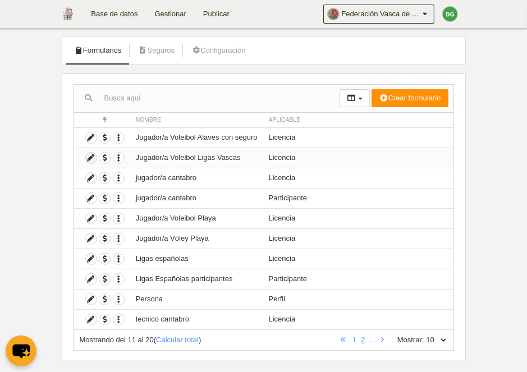
click at [93, 157] on icon at bounding box center [91, 158] width 11 height 11
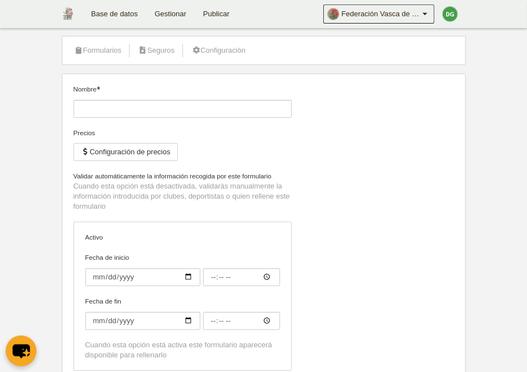
type input "Jugador/a Voleibol Ligas Vascas"
checkbox input "true"
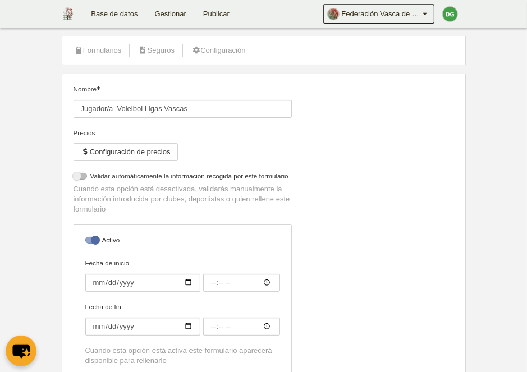
select select "selected"
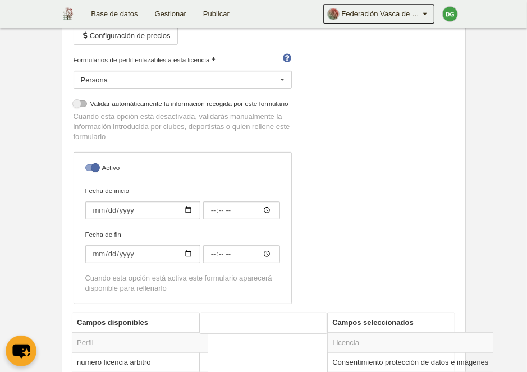
scroll to position [116, 0]
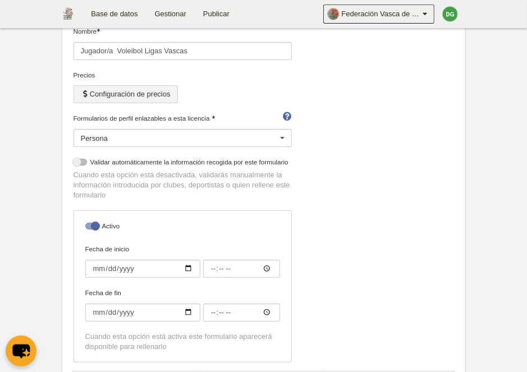
click at [130, 93] on button "Configuración de precios" at bounding box center [126, 94] width 104 height 18
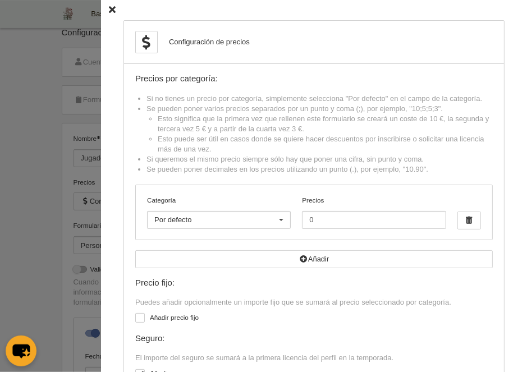
scroll to position [0, 0]
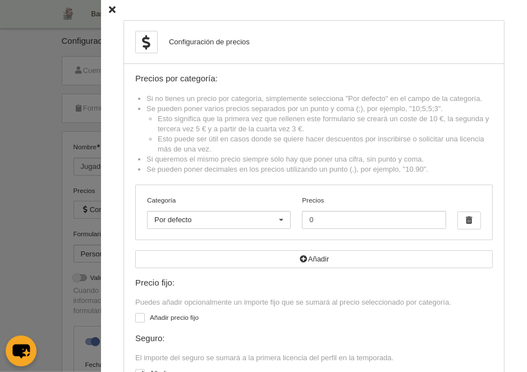
click at [113, 11] on icon at bounding box center [112, 10] width 7 height 7
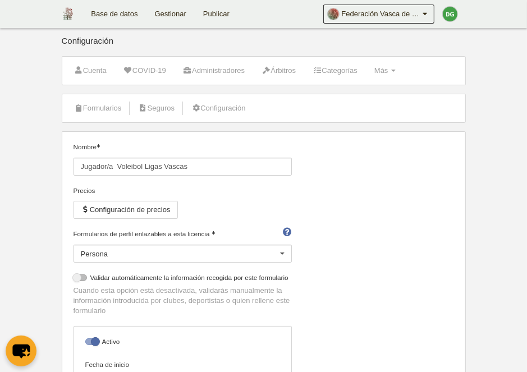
click at [123, 13] on link "Base de datos" at bounding box center [114, 14] width 63 height 28
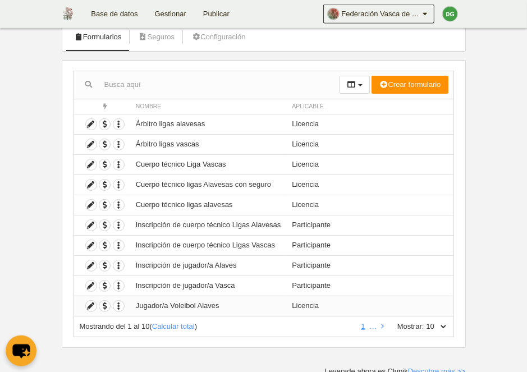
scroll to position [73, 0]
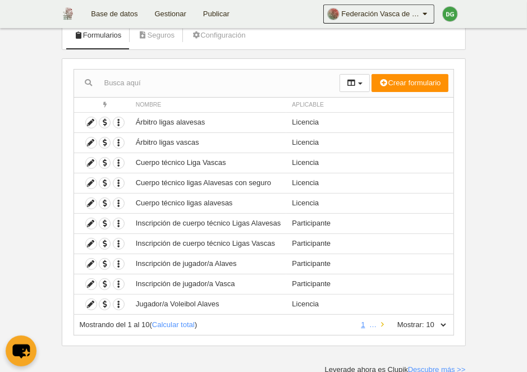
click at [381, 322] on icon at bounding box center [382, 324] width 3 height 7
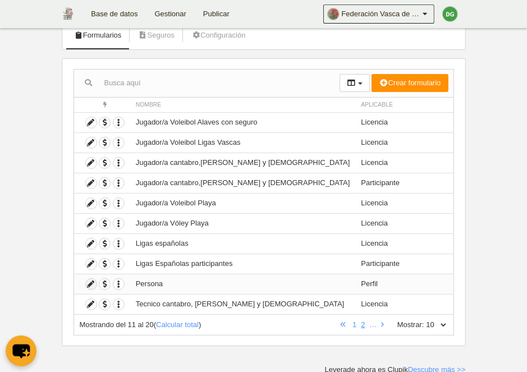
click at [92, 284] on icon at bounding box center [91, 284] width 11 height 11
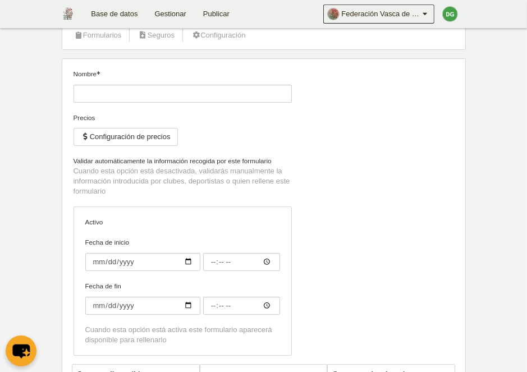
type input "Persona"
checkbox input "true"
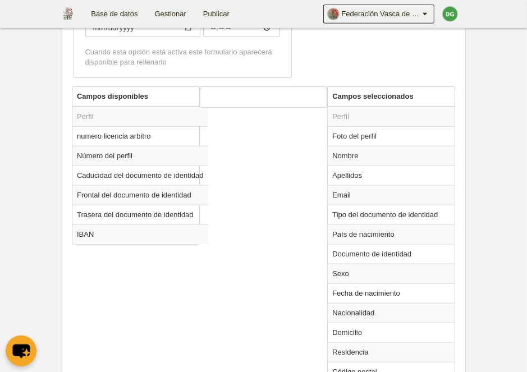
scroll to position [406, 0]
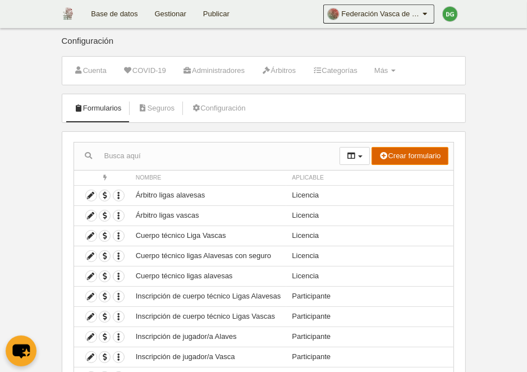
click at [427, 156] on button "Crear formulario" at bounding box center [410, 156] width 76 height 18
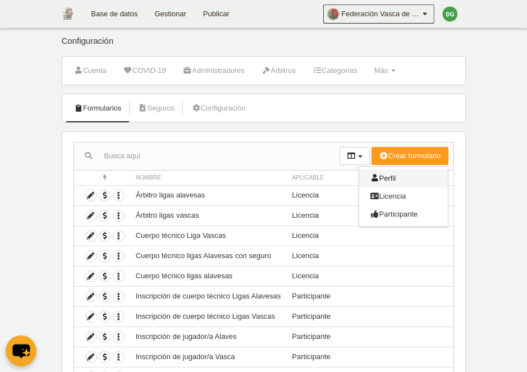
click at [389, 179] on span "Perfil" at bounding box center [384, 178] width 26 height 8
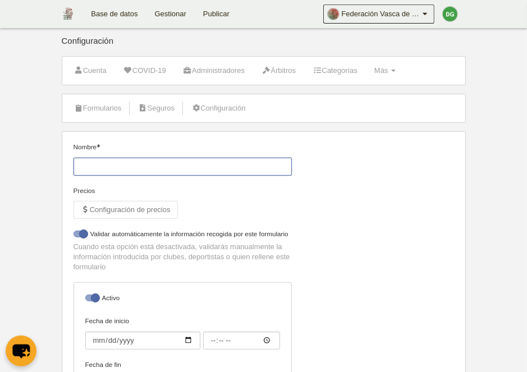
click at [111, 166] on input "Nombre" at bounding box center [183, 167] width 218 height 18
type input "p"
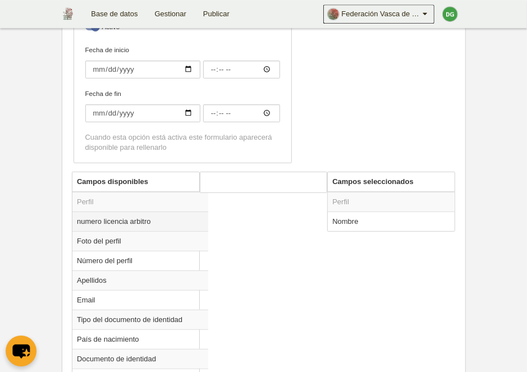
scroll to position [290, 0]
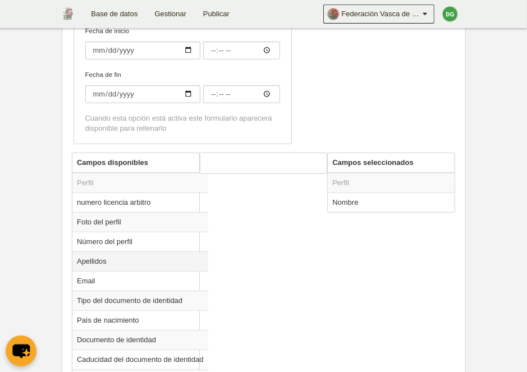
type input "Perfil navarros,cantabros y [DEMOGRAPHIC_DATA]"
click at [117, 259] on td "Apellidos" at bounding box center [140, 262] width 136 height 20
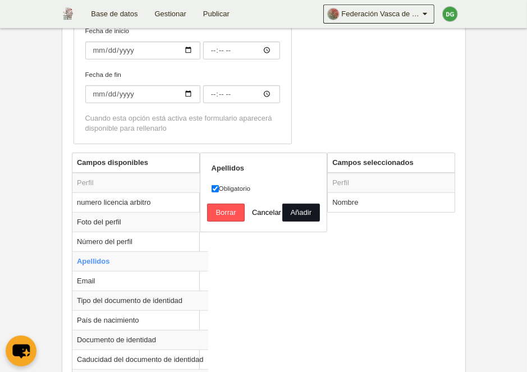
click at [302, 210] on button "Añadir" at bounding box center [302, 213] width 38 height 18
radio input "false"
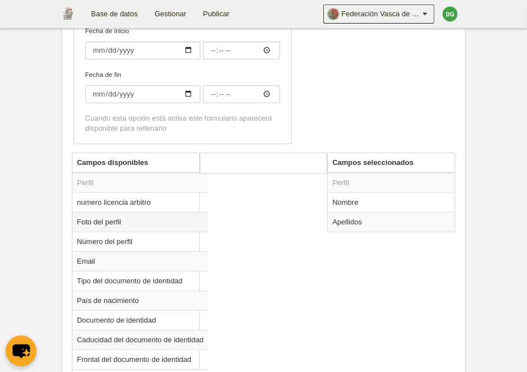
click at [119, 221] on td "Foto del perfil" at bounding box center [140, 222] width 136 height 20
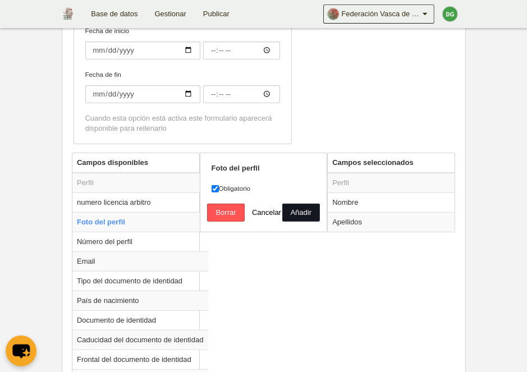
click at [292, 214] on button "Añadir" at bounding box center [302, 213] width 38 height 18
radio input "false"
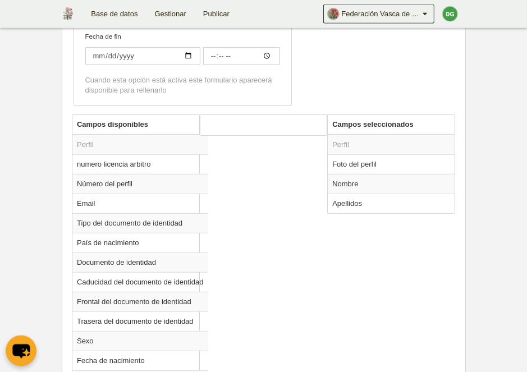
scroll to position [348, 0]
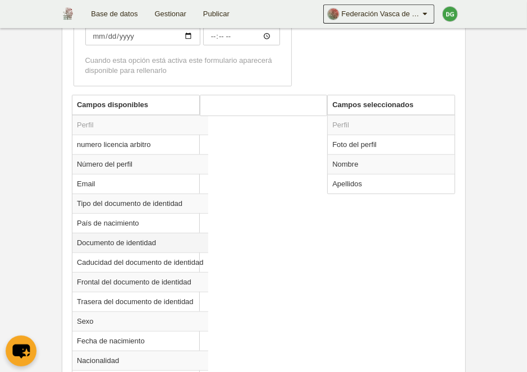
click at [134, 243] on td "Documento de identidad" at bounding box center [140, 243] width 136 height 20
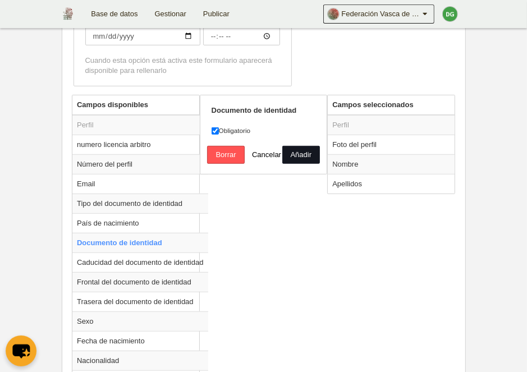
click at [290, 160] on button "Añadir" at bounding box center [302, 155] width 38 height 18
radio input "false"
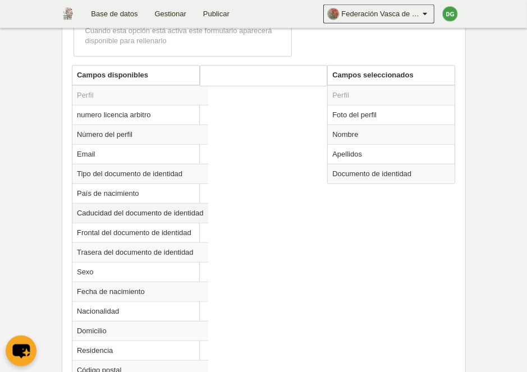
scroll to position [406, 0]
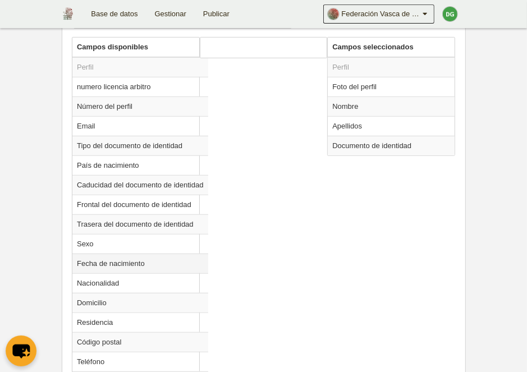
click at [105, 263] on td "Fecha de nacimiento" at bounding box center [140, 264] width 136 height 20
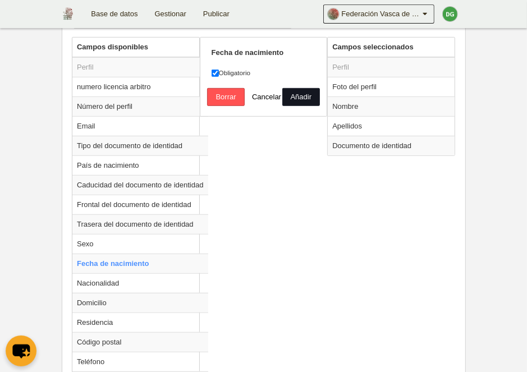
click at [289, 95] on button "Añadir" at bounding box center [302, 97] width 38 height 18
radio input "false"
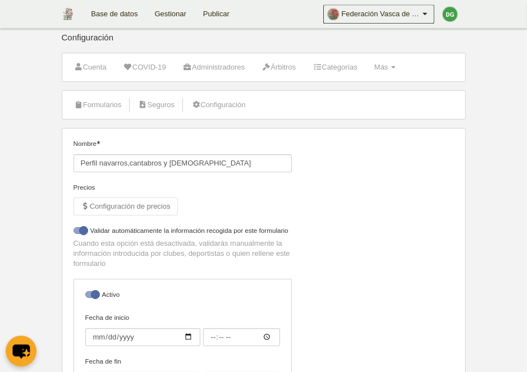
scroll to position [3, 0]
click at [81, 231] on div at bounding box center [80, 231] width 13 height 7
click at [81, 231] on input "checkbox" at bounding box center [77, 234] width 7 height 7
checkbox input "false"
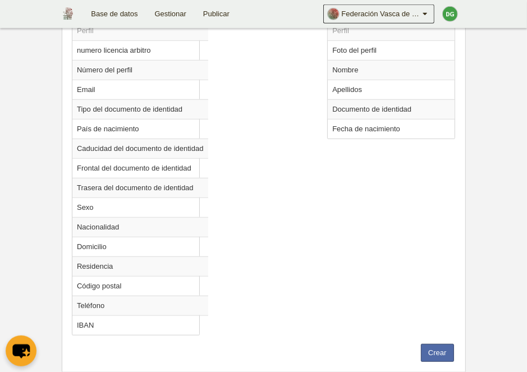
scroll to position [467, 0]
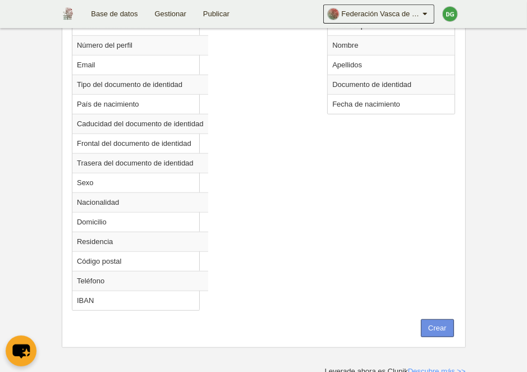
click at [450, 328] on button "Crear" at bounding box center [437, 329] width 33 height 18
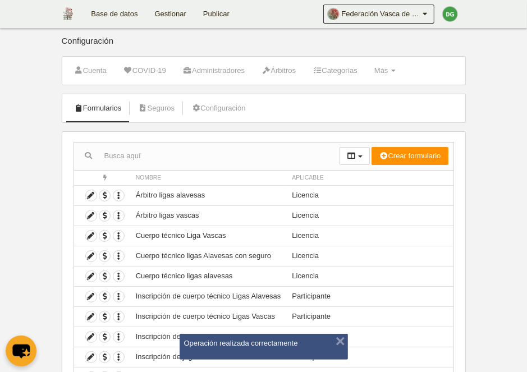
click at [121, 17] on link "Base de datos" at bounding box center [114, 14] width 63 height 28
